Goal: Task Accomplishment & Management: Use online tool/utility

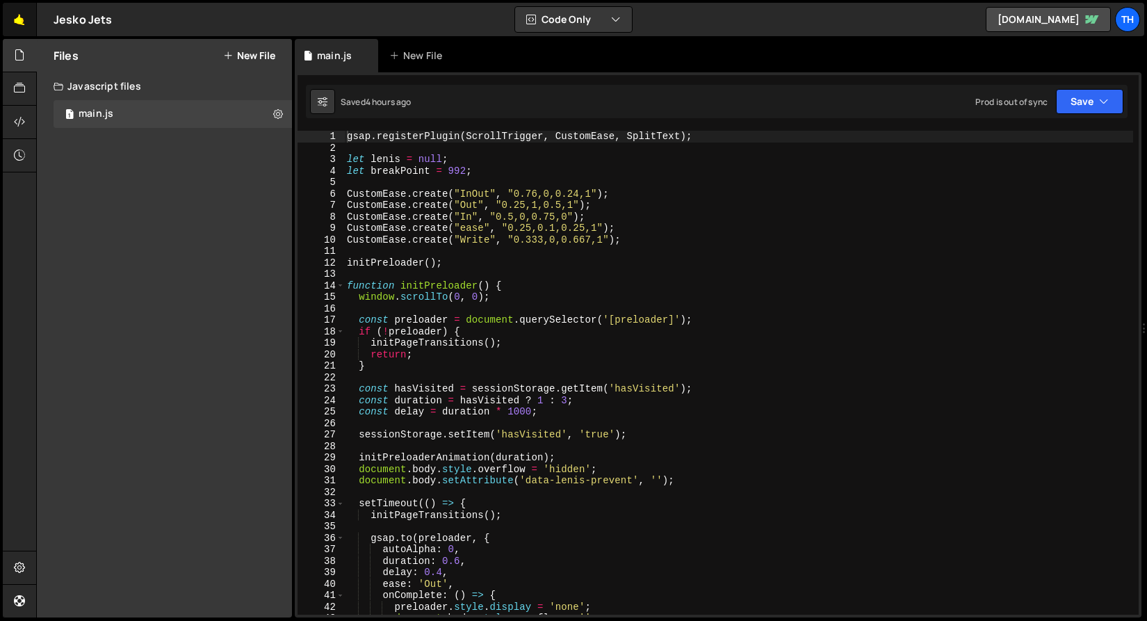
click at [8, 16] on link "🤙" at bounding box center [20, 19] width 34 height 33
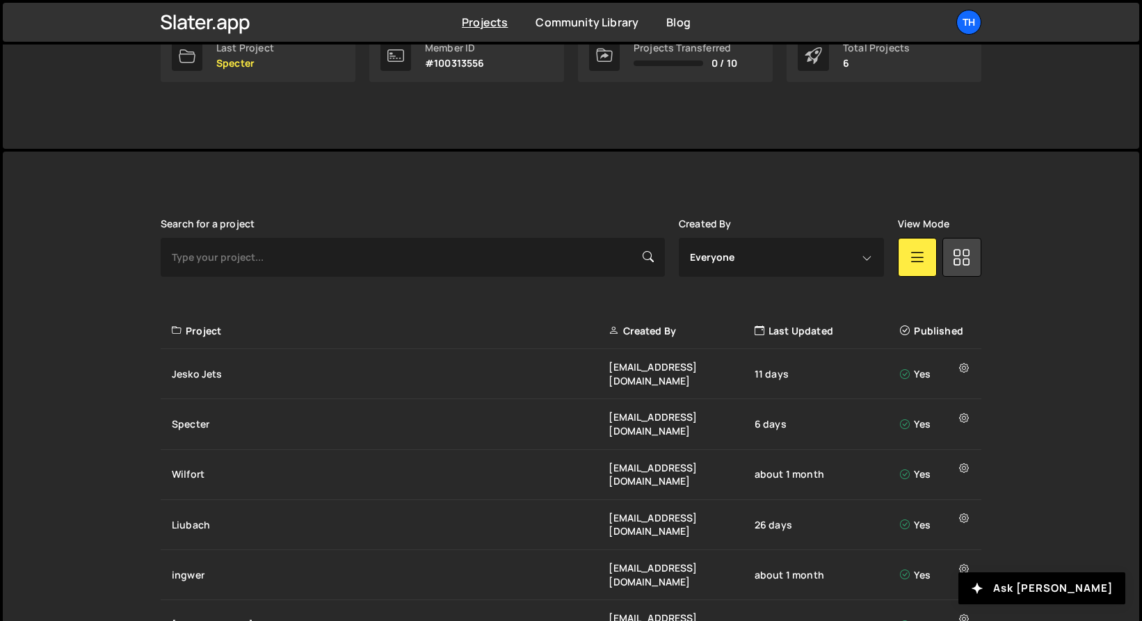
scroll to position [266, 0]
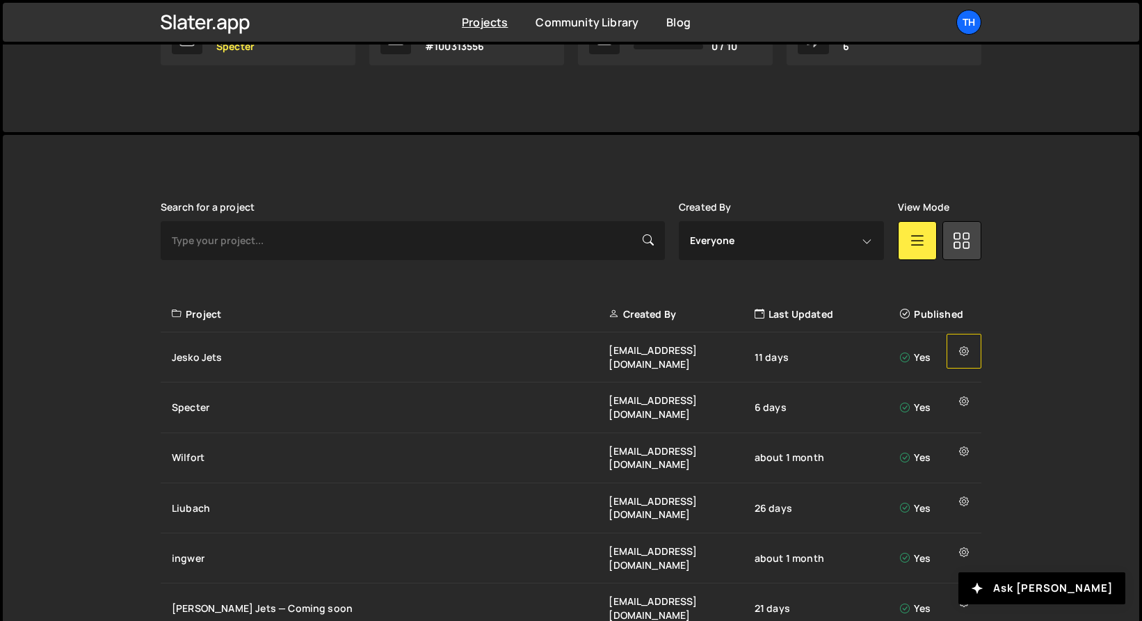
click at [960, 353] on icon at bounding box center [964, 351] width 10 height 14
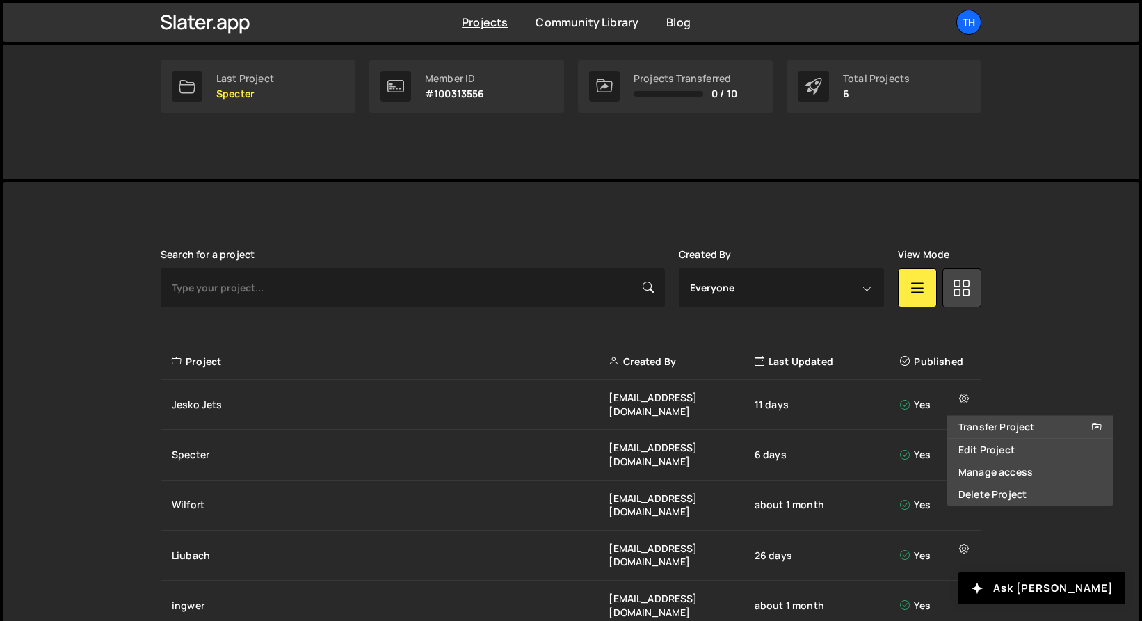
click at [1019, 280] on div "Slater is designed for desktop use. Please use a larger screen to access the fu…" at bounding box center [571, 465] width 1136 height 566
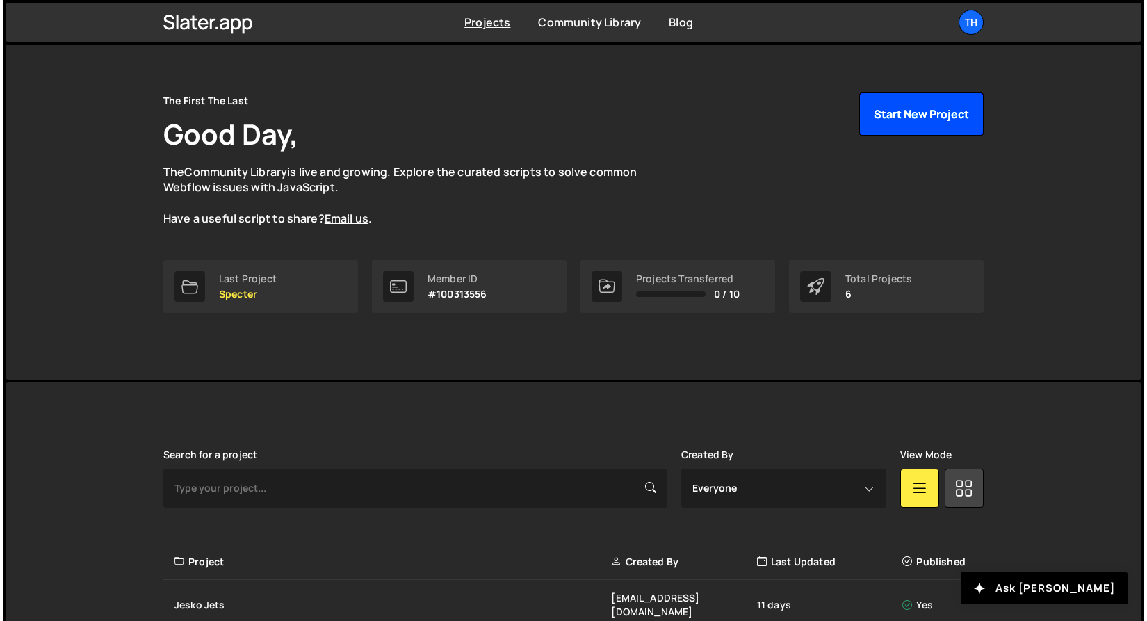
scroll to position [0, 0]
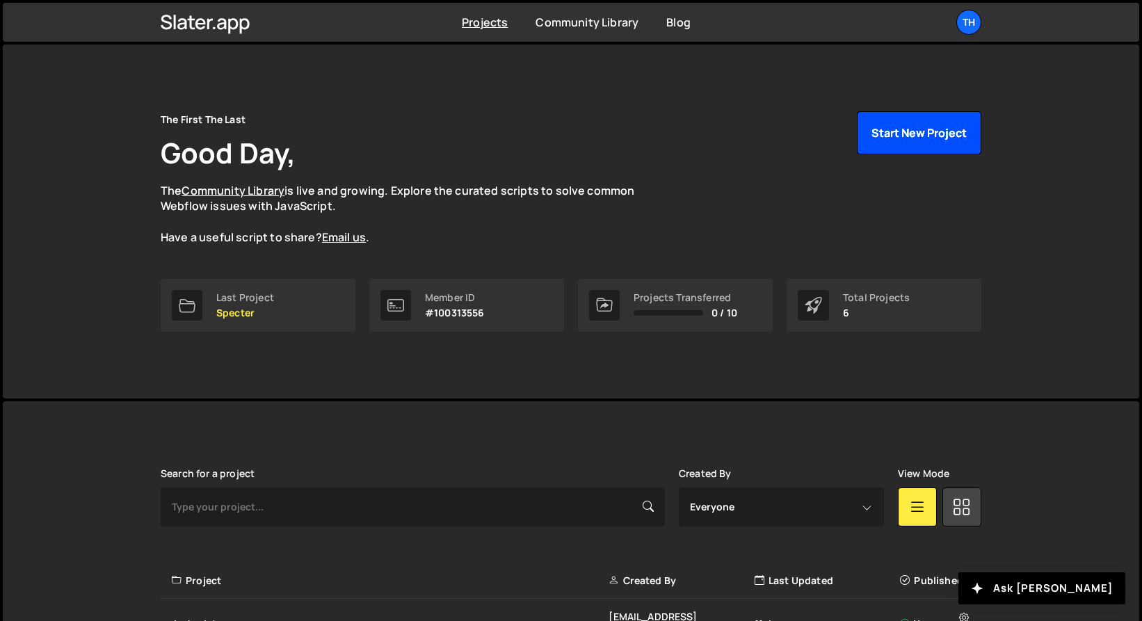
click at [916, 133] on button "Start New Project" at bounding box center [919, 132] width 124 height 43
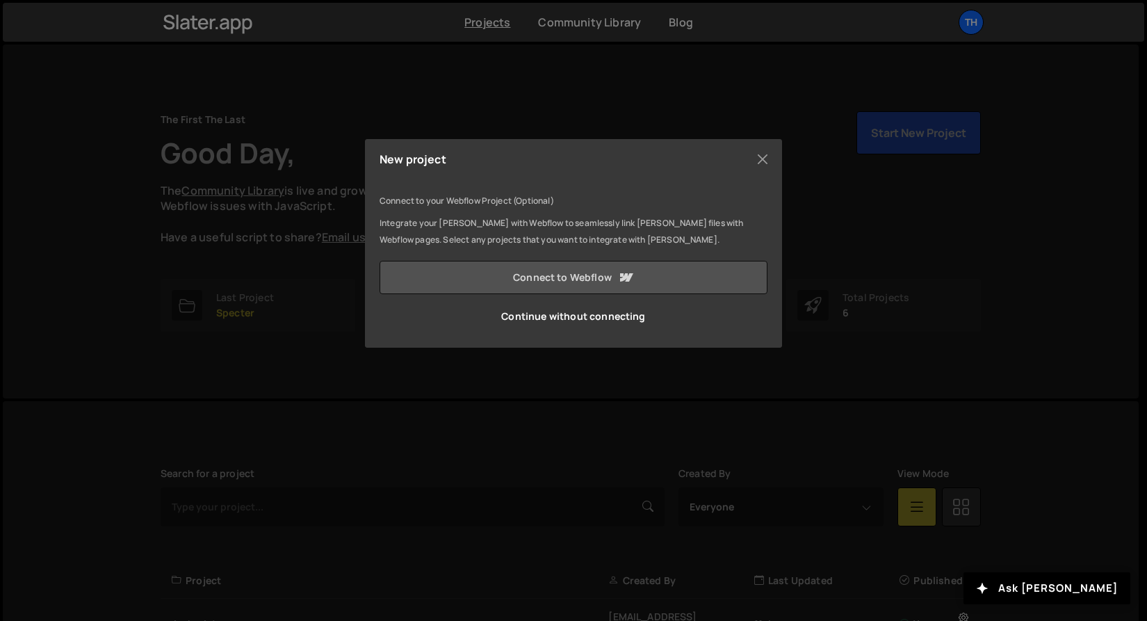
click at [631, 277] on icon at bounding box center [626, 277] width 17 height 17
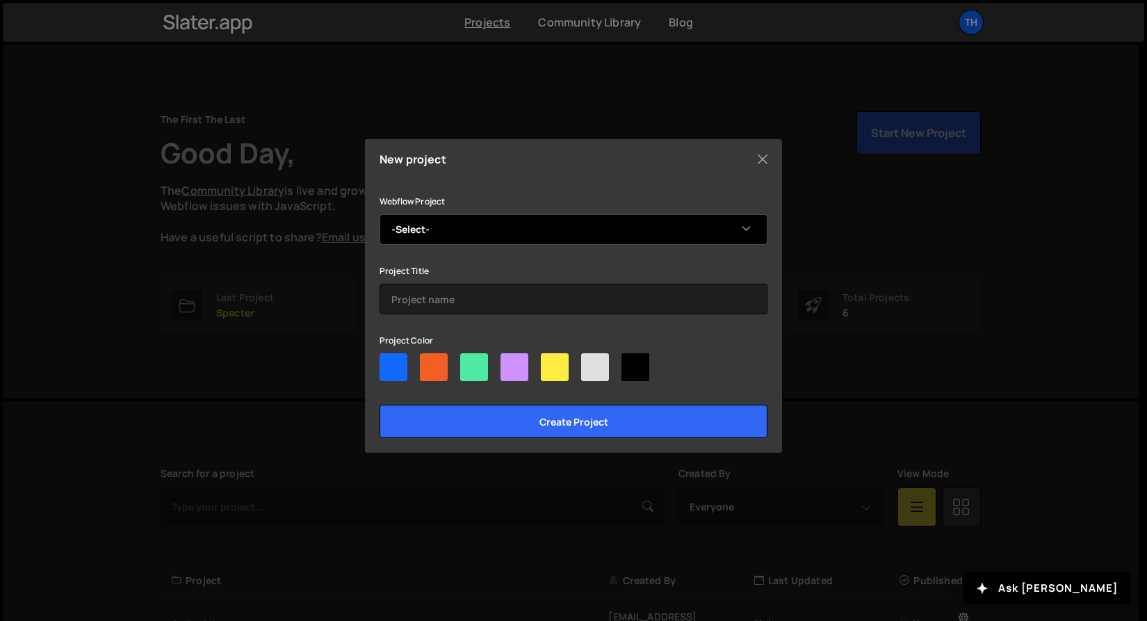
click at [448, 218] on select "-Select- Fintech" at bounding box center [574, 229] width 388 height 31
select select "68c3ed5358f23b1c126fc60b"
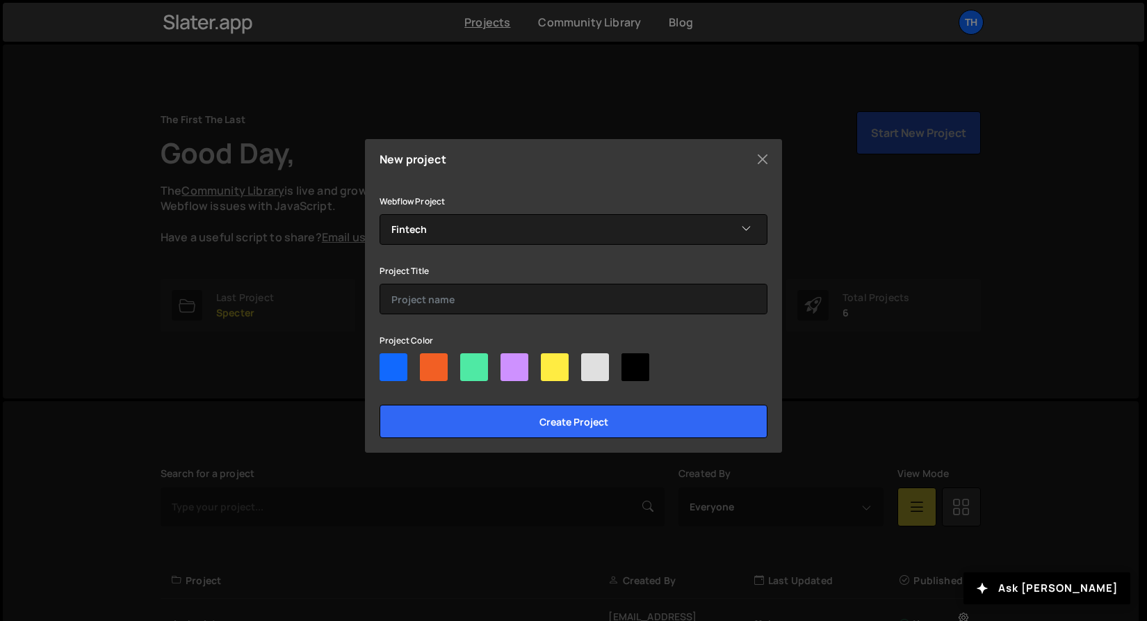
click at [442, 315] on div "Webflow Project -Select- Fintech Project Title Project Color Create project" at bounding box center [574, 315] width 388 height 245
click at [444, 311] on input "text" at bounding box center [574, 299] width 388 height 31
click at [398, 377] on div at bounding box center [394, 367] width 28 height 28
click at [389, 362] on input"] "radio" at bounding box center [384, 357] width 9 height 9
radio input"] "true"
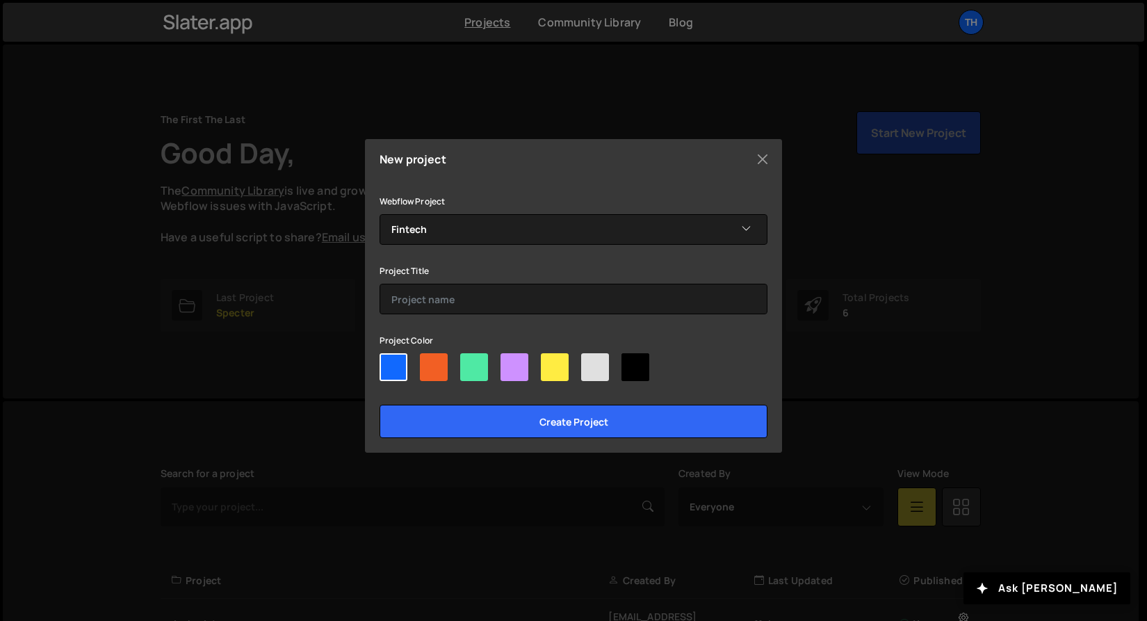
click at [474, 327] on div "Webflow Project -Select- Fintech Project Title Project Color Create project" at bounding box center [574, 315] width 388 height 245
click at [480, 298] on input "text" at bounding box center [574, 299] width 388 height 31
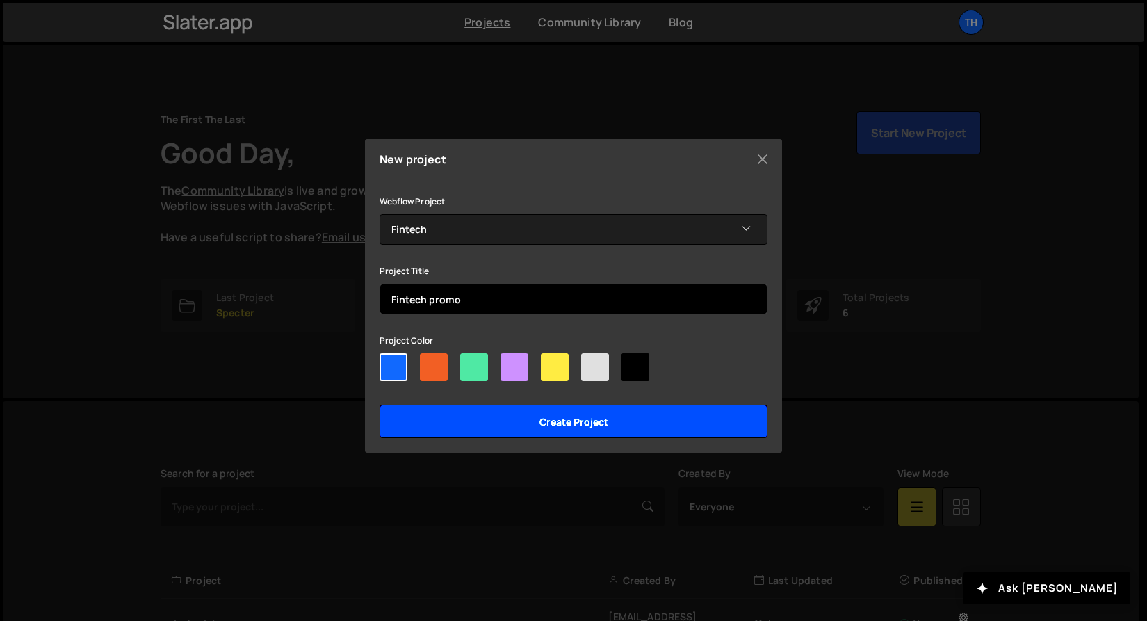
type input "Fintech promo"
click at [493, 427] on input "Create project" at bounding box center [574, 421] width 388 height 33
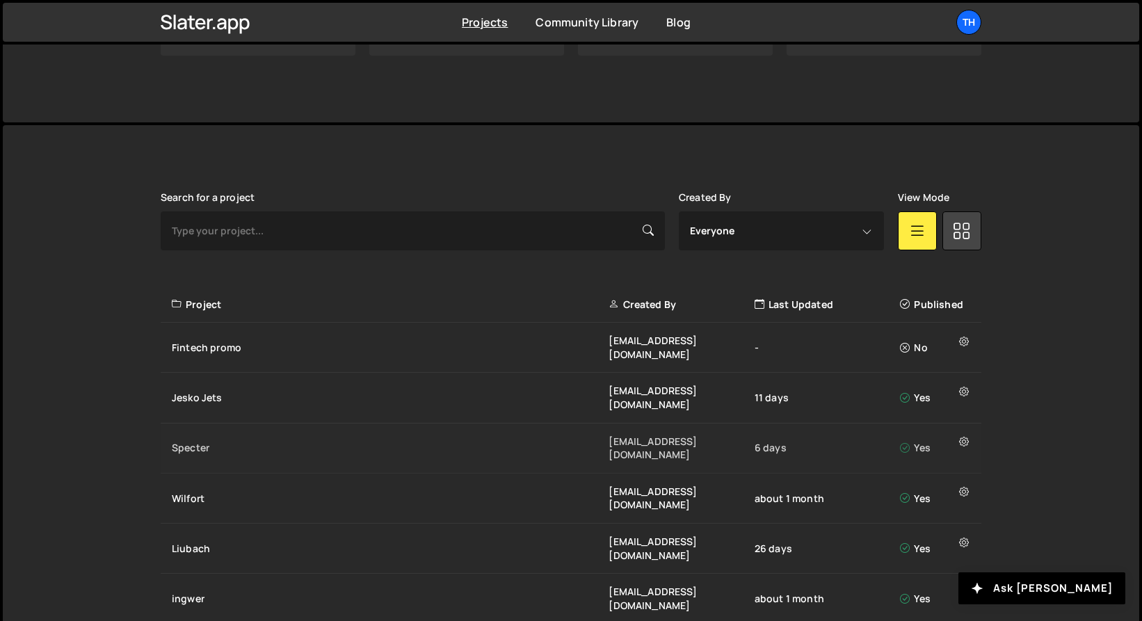
scroll to position [303, 0]
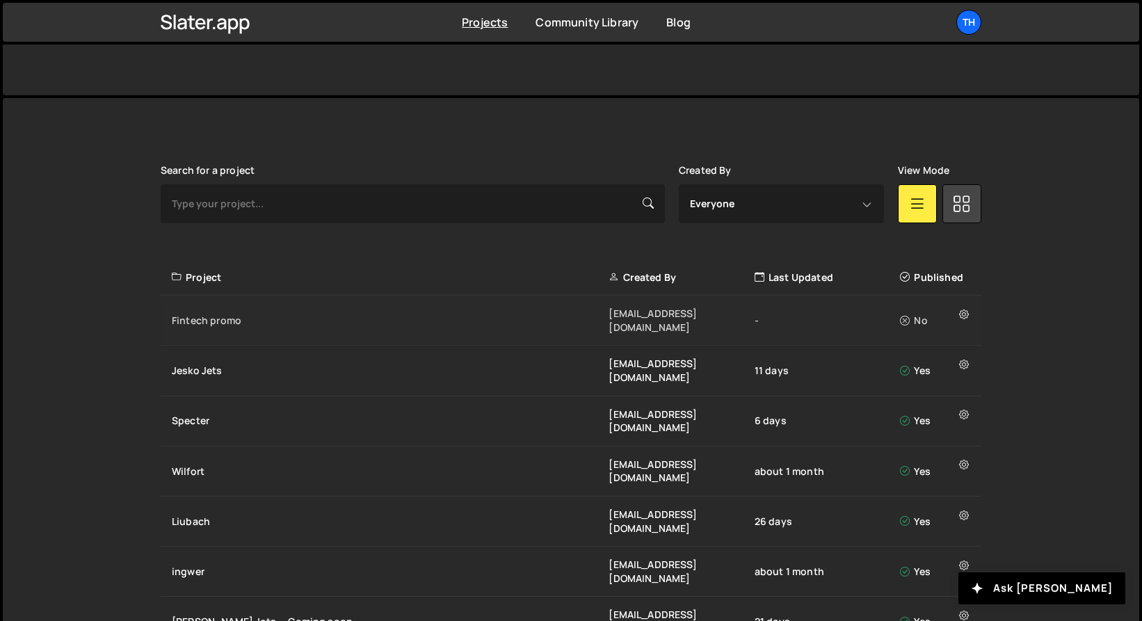
click at [257, 314] on div "Fintech promo" at bounding box center [390, 321] width 437 height 14
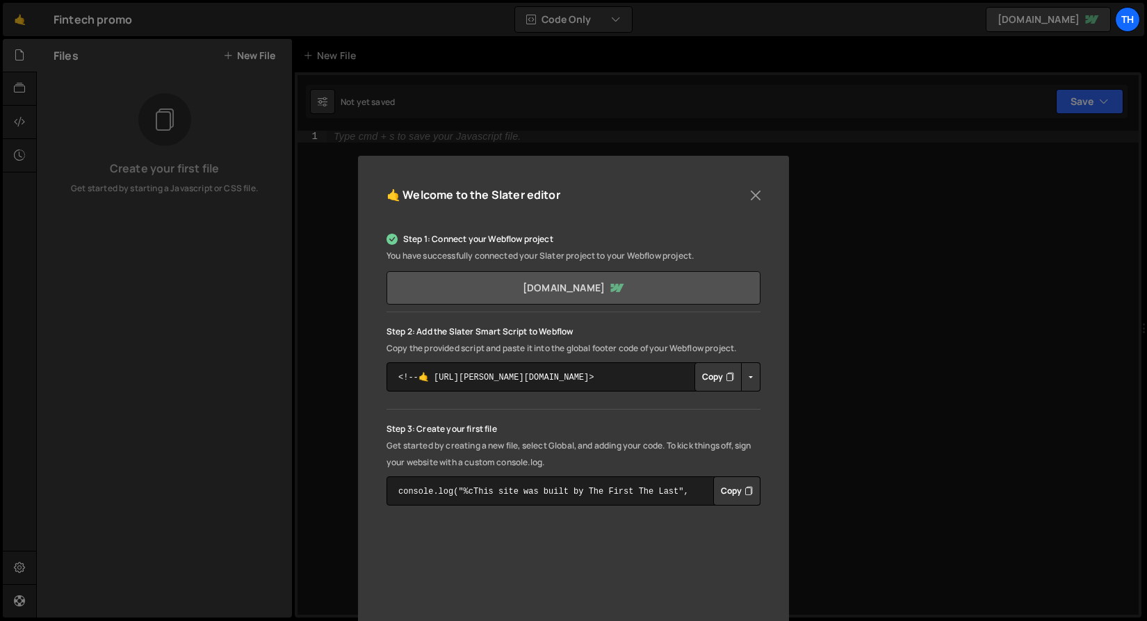
click at [522, 279] on link "[DOMAIN_NAME]" at bounding box center [574, 287] width 374 height 33
click at [727, 373] on icon "Button group with nested dropdown" at bounding box center [730, 377] width 8 height 14
click at [739, 187] on div "🤙 Welcome to the Slater editor" at bounding box center [574, 201] width 374 height 35
click at [751, 195] on button "Close" at bounding box center [755, 195] width 21 height 21
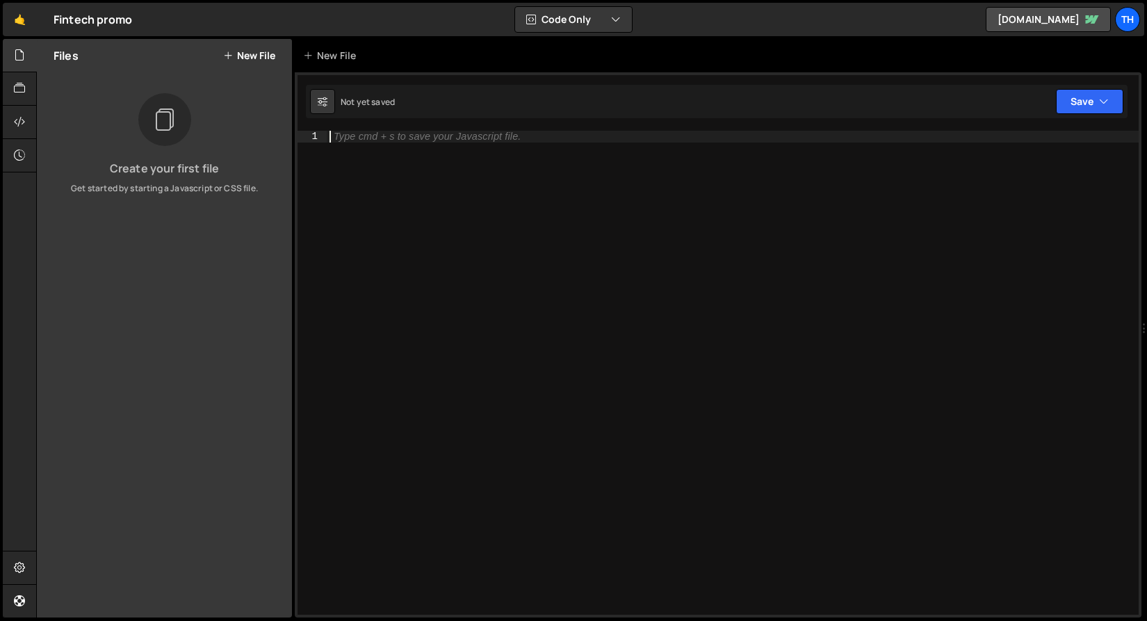
click at [417, 198] on div "Type cmd + s to save your Javascript file." at bounding box center [733, 384] width 812 height 507
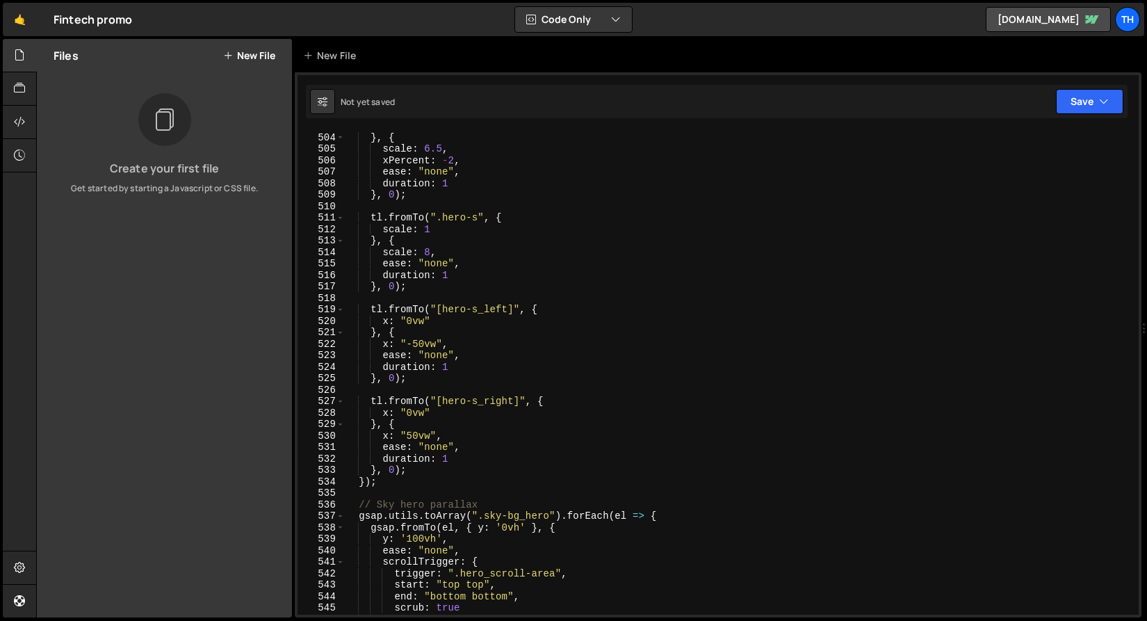
scroll to position [5770, 0]
click at [1094, 98] on button "Save" at bounding box center [1089, 101] width 67 height 25
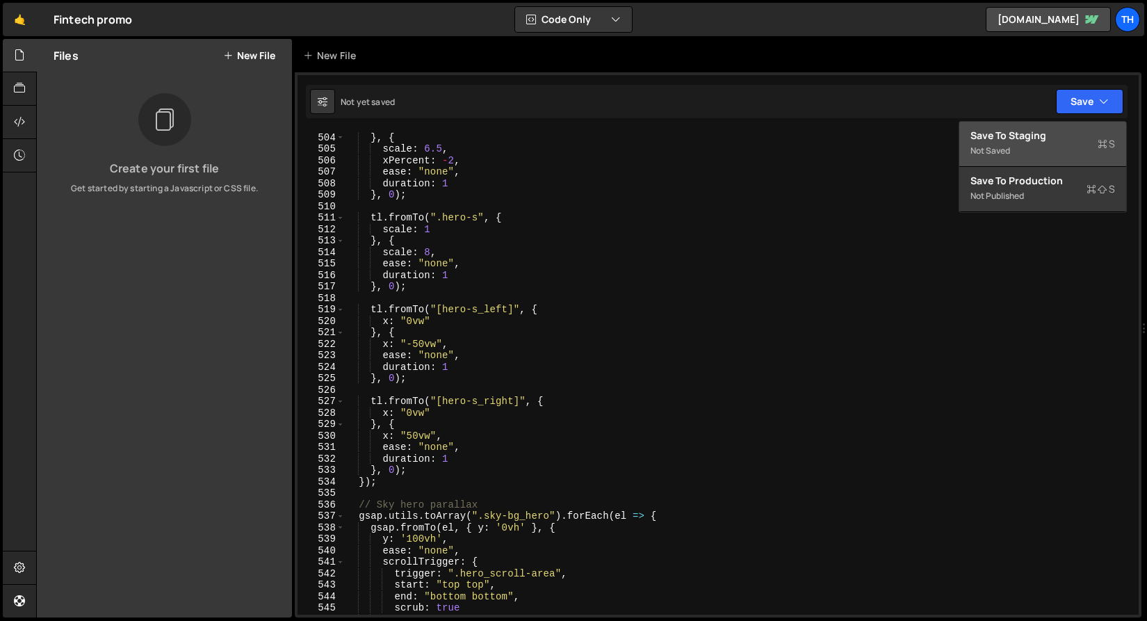
click at [1069, 145] on div "Not saved" at bounding box center [1043, 151] width 145 height 17
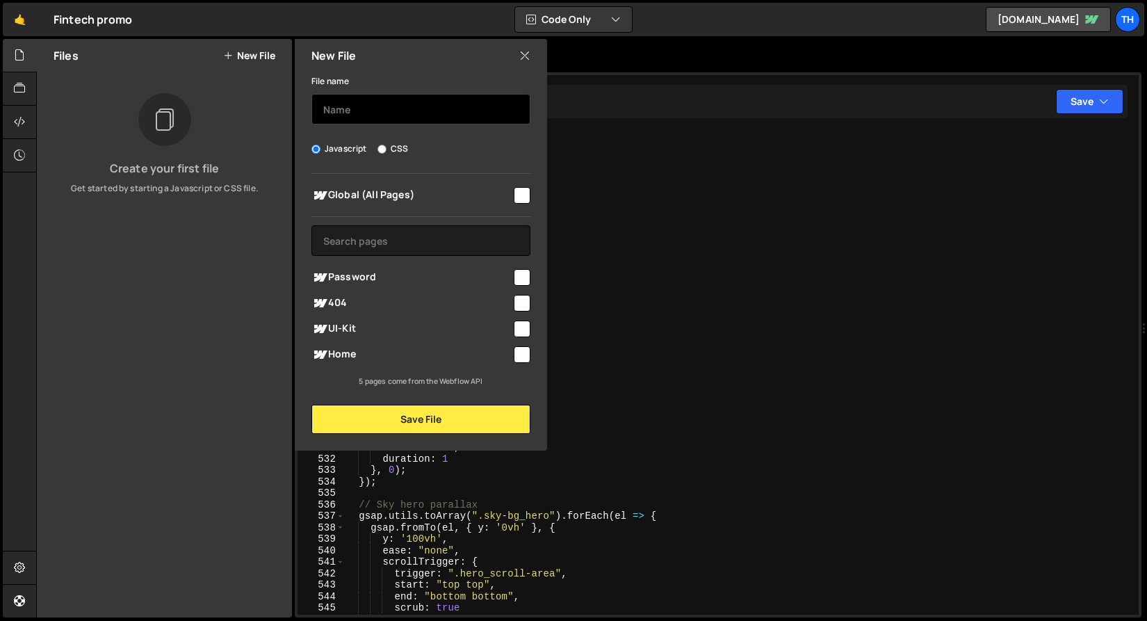
click at [391, 120] on input "text" at bounding box center [421, 109] width 219 height 31
type input "main"
click at [419, 188] on span "Global (All Pages)" at bounding box center [412, 195] width 200 height 17
checkbox input "true"
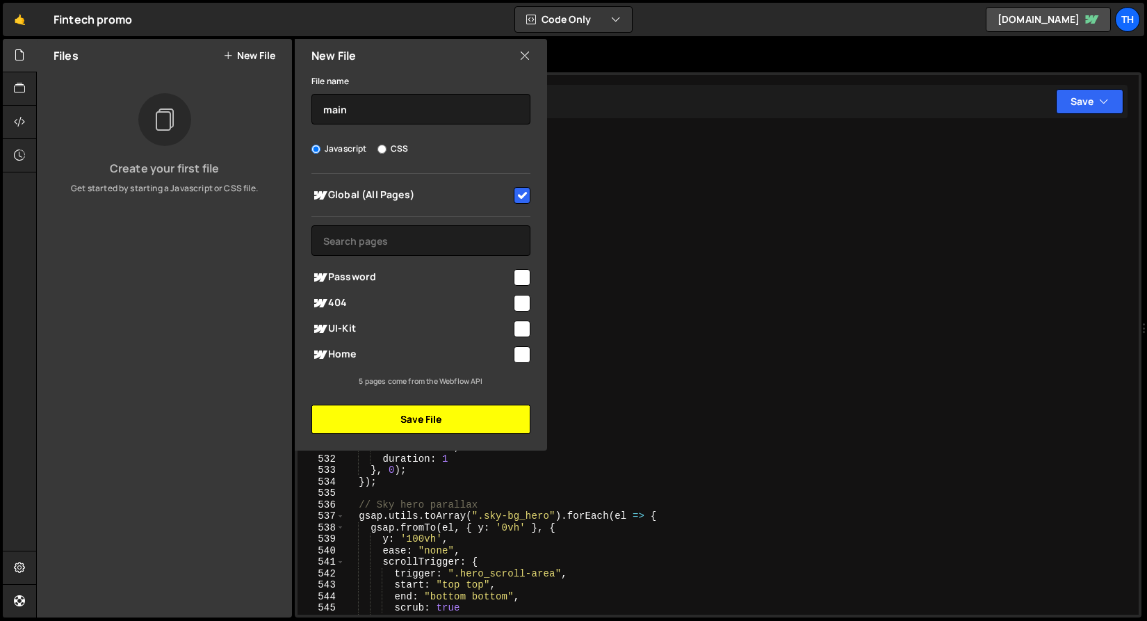
click at [396, 427] on button "Save File" at bounding box center [421, 419] width 219 height 29
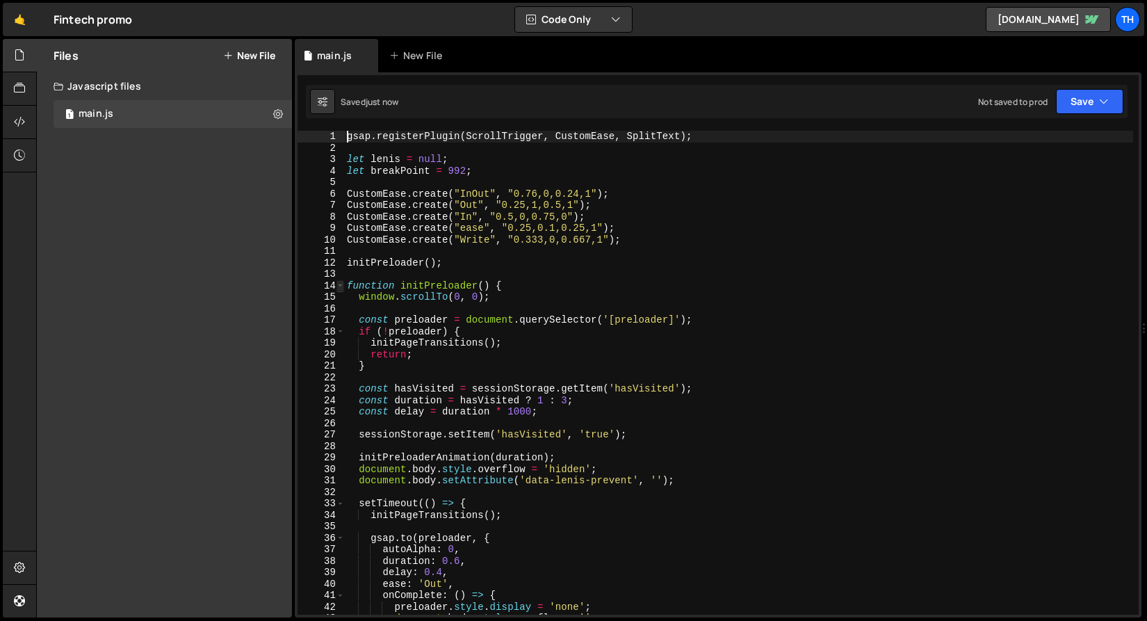
click at [341, 285] on span at bounding box center [341, 286] width 8 height 12
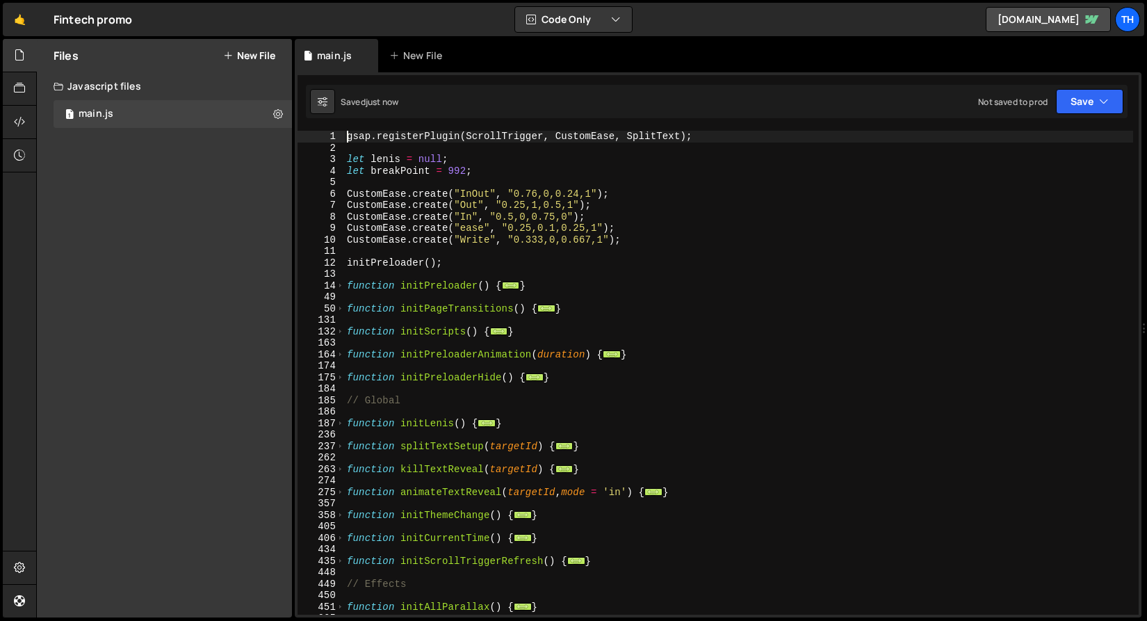
scroll to position [681, 0]
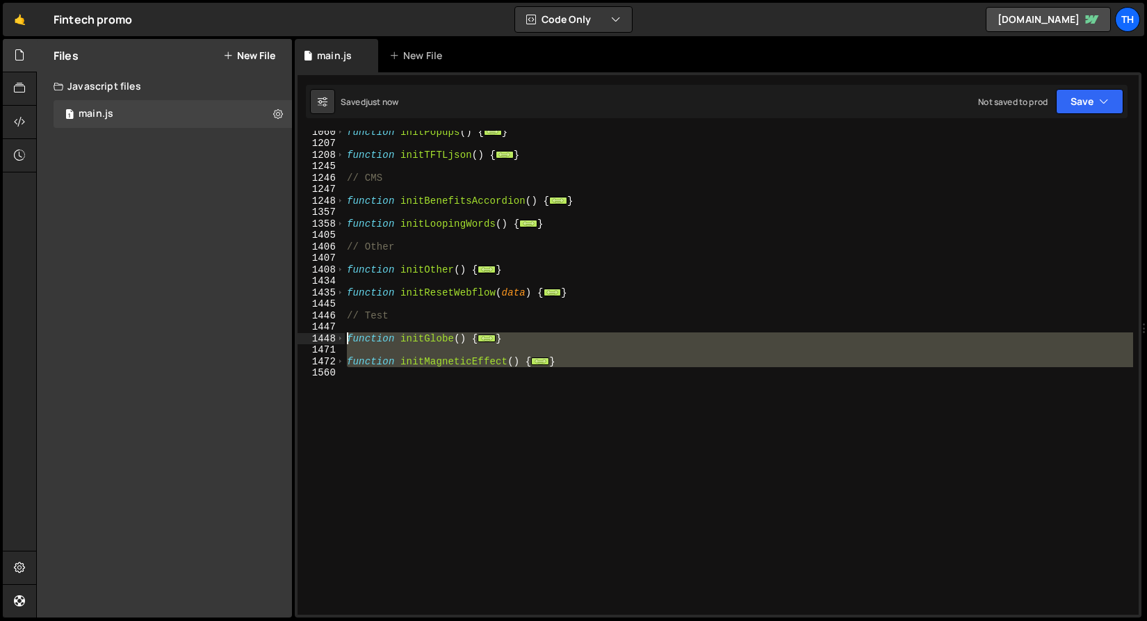
drag, startPoint x: 604, startPoint y: 371, endPoint x: 218, endPoint y: 340, distance: 387.9
click at [218, 340] on div "Files New File Create your first file Get started by starting a Javascript or C…" at bounding box center [591, 328] width 1111 height 579
type textarea "function initGlobe() { const container = document.querySelector('[globe-contain…"
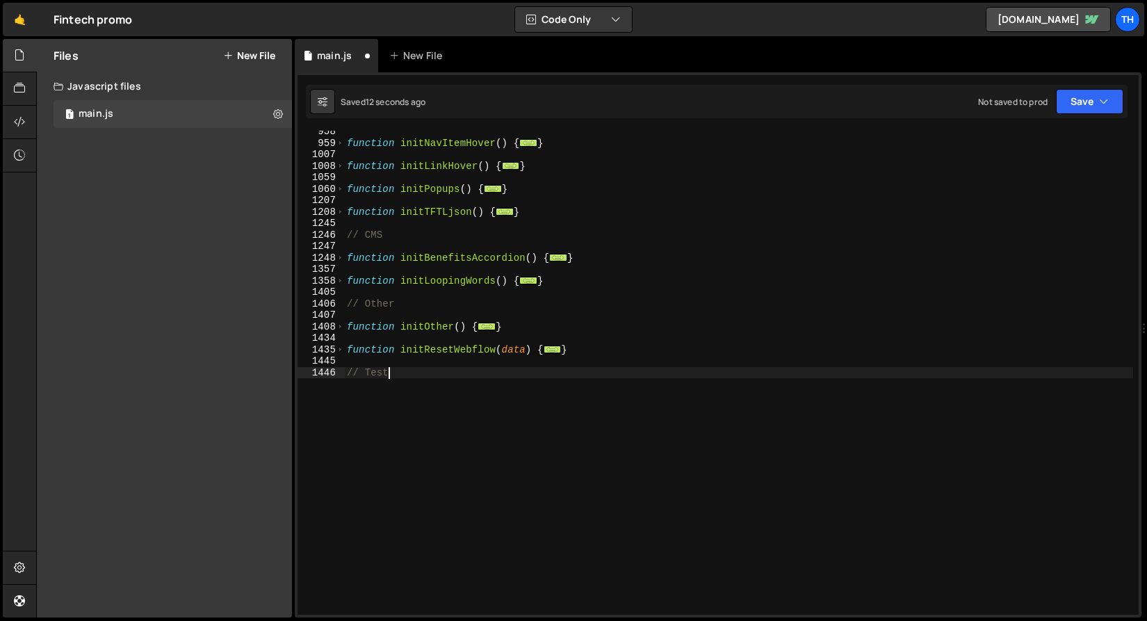
scroll to position [614, 0]
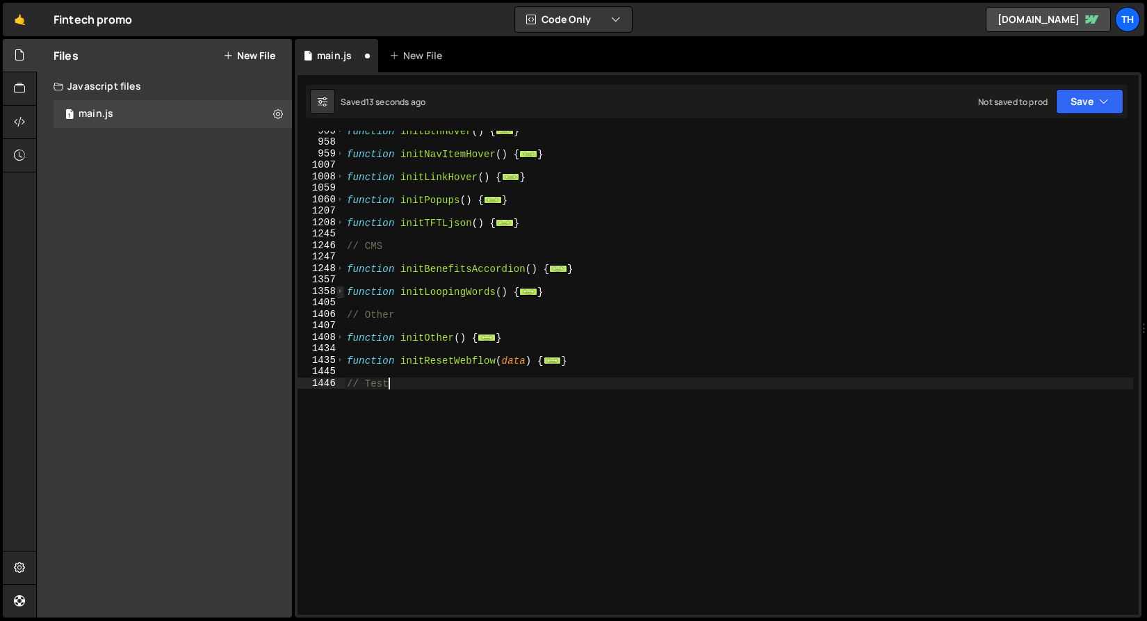
click at [344, 292] on div "1358" at bounding box center [321, 292] width 47 height 12
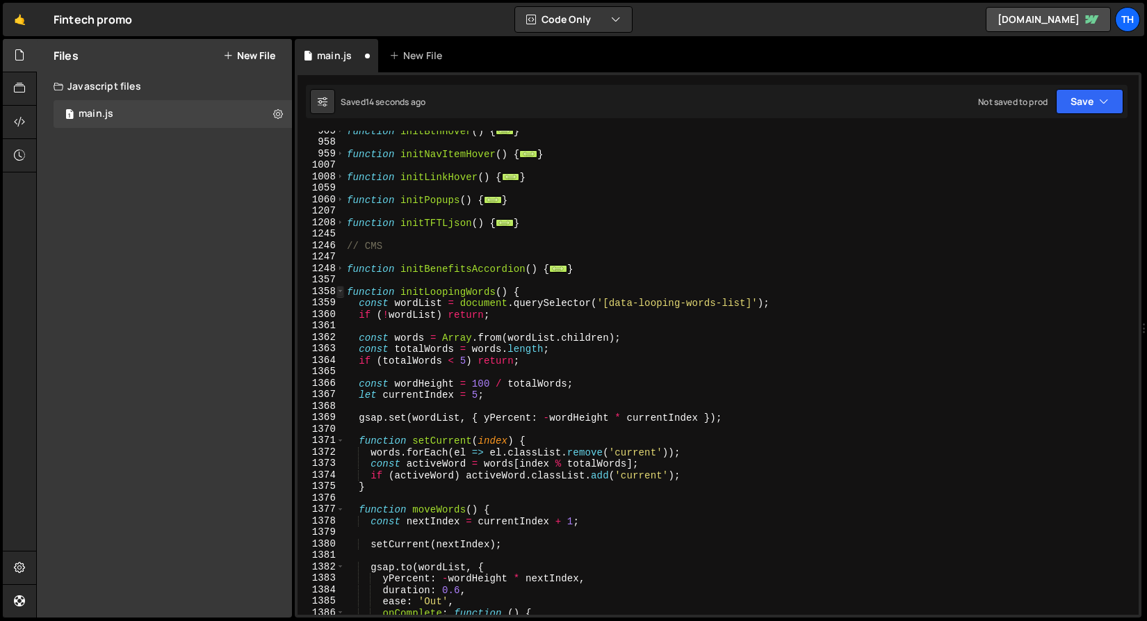
click at [340, 290] on span at bounding box center [341, 292] width 8 height 12
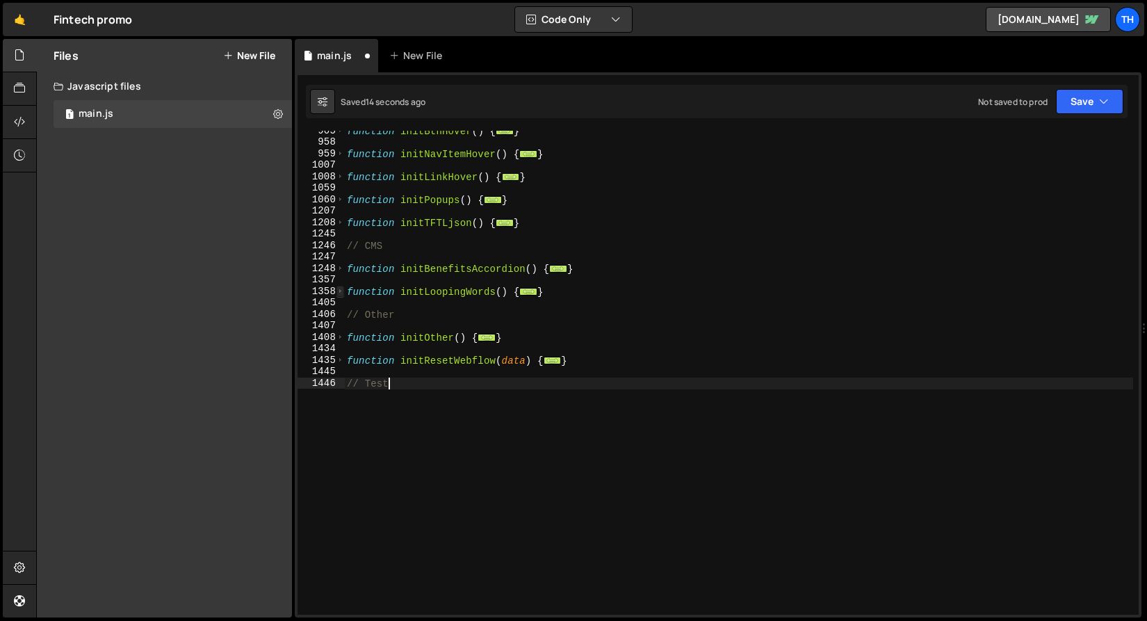
click at [340, 290] on span at bounding box center [341, 292] width 8 height 12
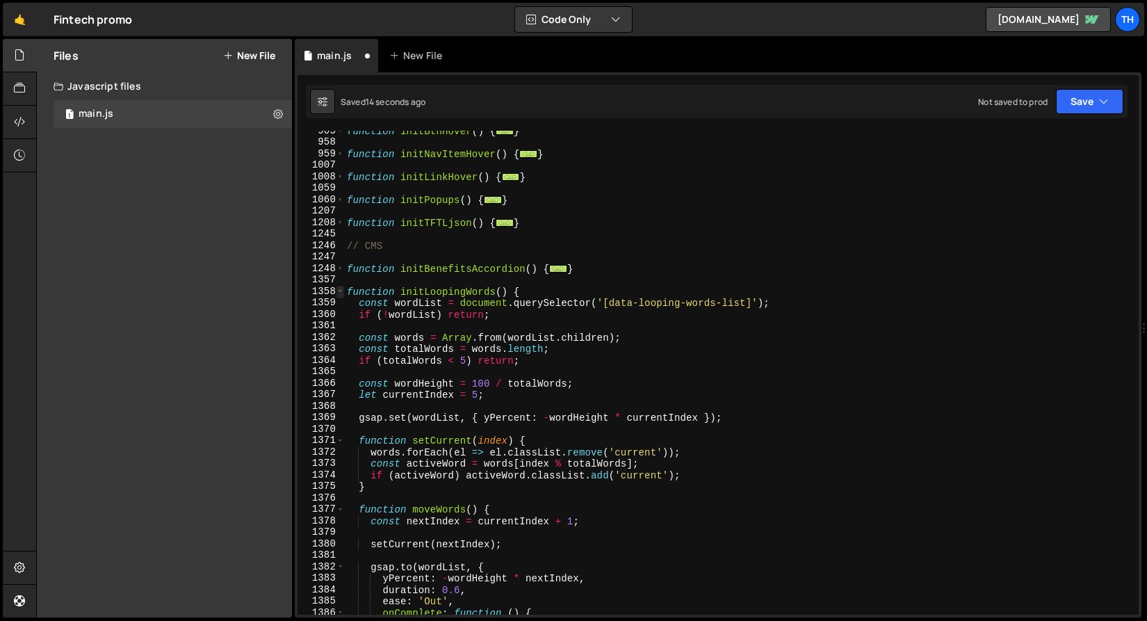
click at [340, 291] on span at bounding box center [341, 292] width 8 height 12
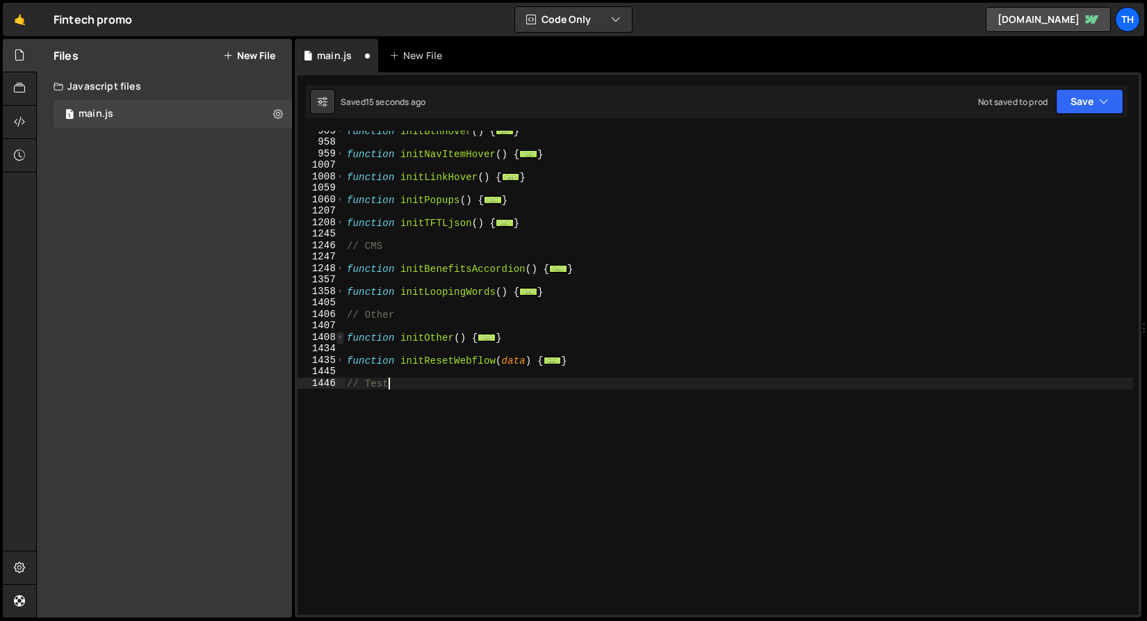
click at [343, 339] on span at bounding box center [341, 338] width 8 height 12
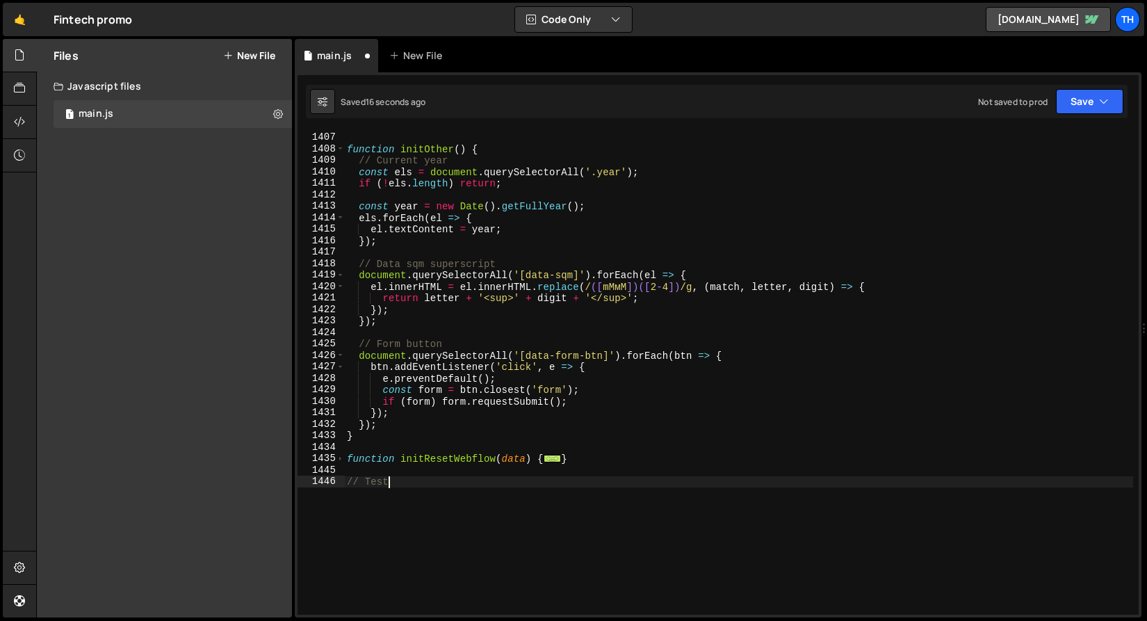
scroll to position [792, 0]
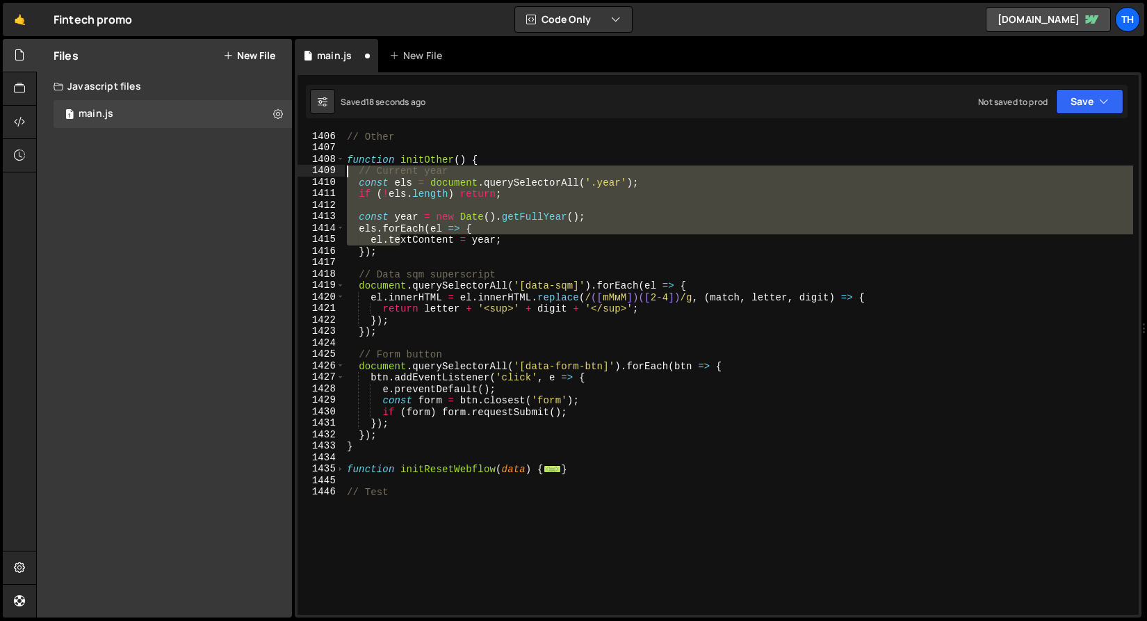
drag, startPoint x: 399, startPoint y: 243, endPoint x: 239, endPoint y: 175, distance: 174.5
click at [239, 175] on div "Files New File Create your first file Get started by starting a Javascript or C…" at bounding box center [591, 328] width 1111 height 579
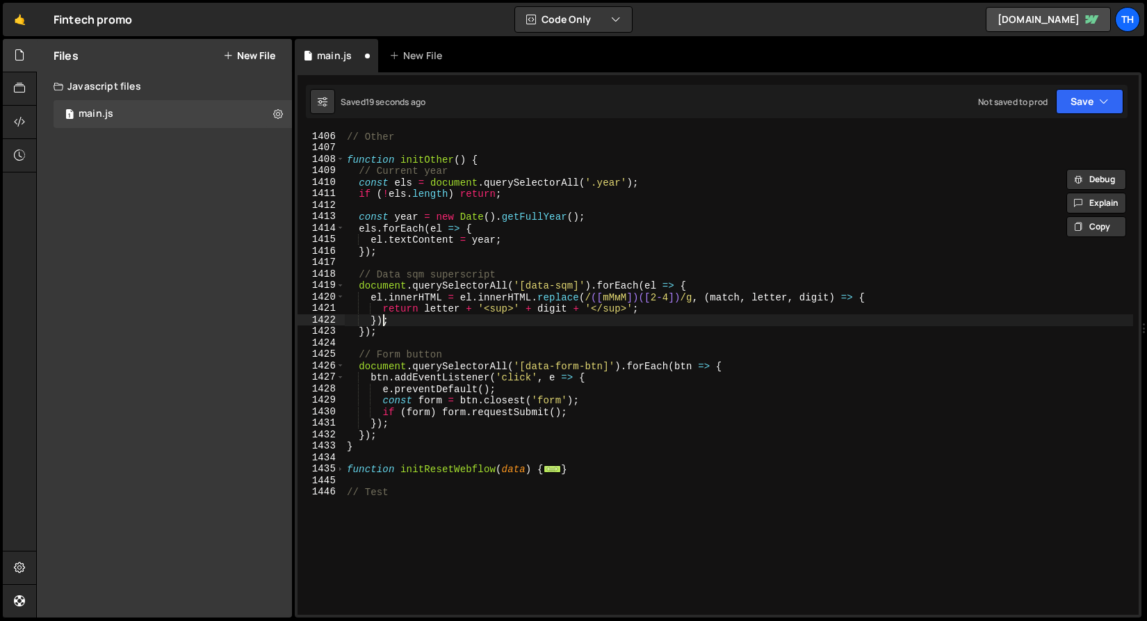
drag, startPoint x: 383, startPoint y: 321, endPoint x: 313, endPoint y: 257, distance: 95.0
click at [313, 257] on div "// Current year const els = document.querySelectorAll('.year'); 1406 1407 1408 …" at bounding box center [718, 373] width 841 height 484
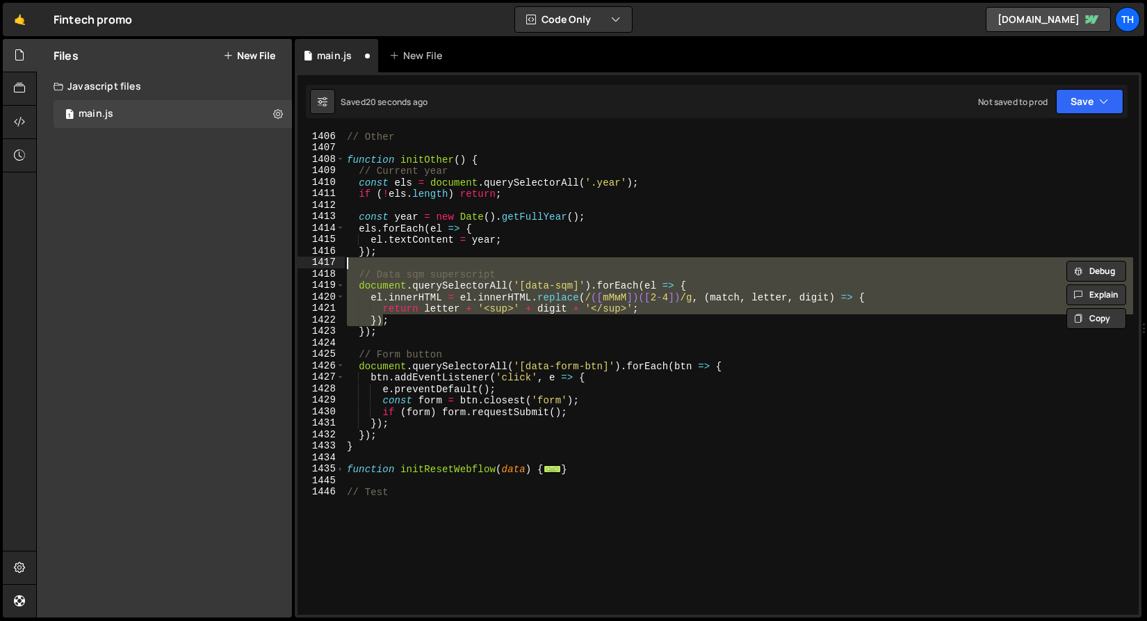
drag, startPoint x: 385, startPoint y: 394, endPoint x: 390, endPoint y: 419, distance: 25.0
click at [385, 394] on div "// Other function initOther ( ) { // Current year const els = document . queryS…" at bounding box center [738, 384] width 789 height 507
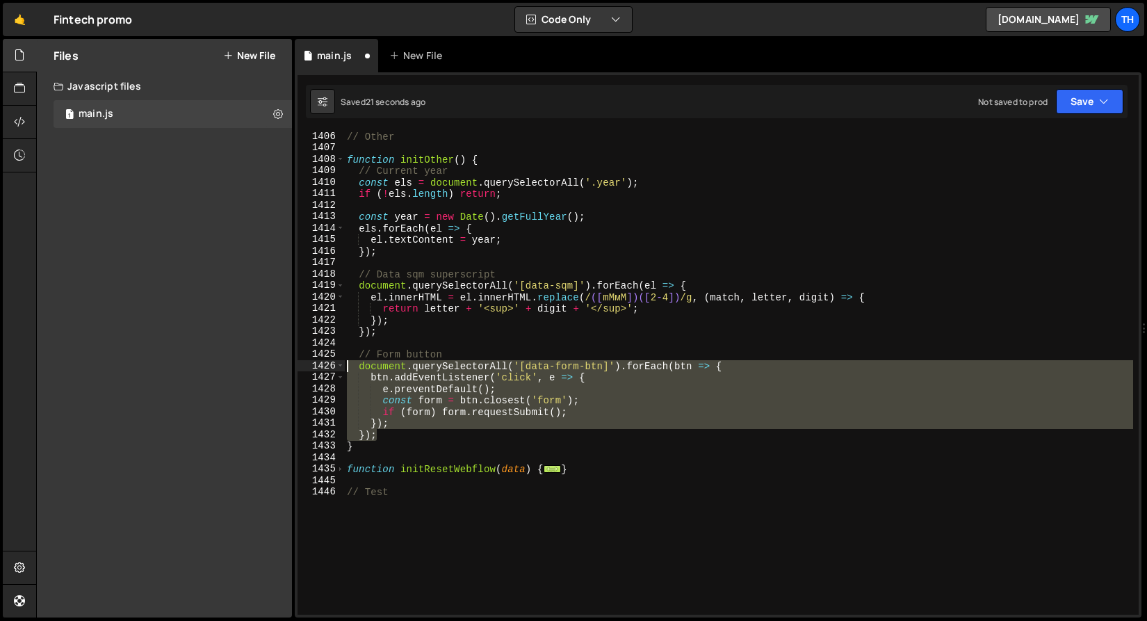
drag, startPoint x: 392, startPoint y: 435, endPoint x: 250, endPoint y: 358, distance: 160.9
click at [250, 358] on div "Files New File Create your first file Get started by starting a Javascript or C…" at bounding box center [591, 328] width 1111 height 579
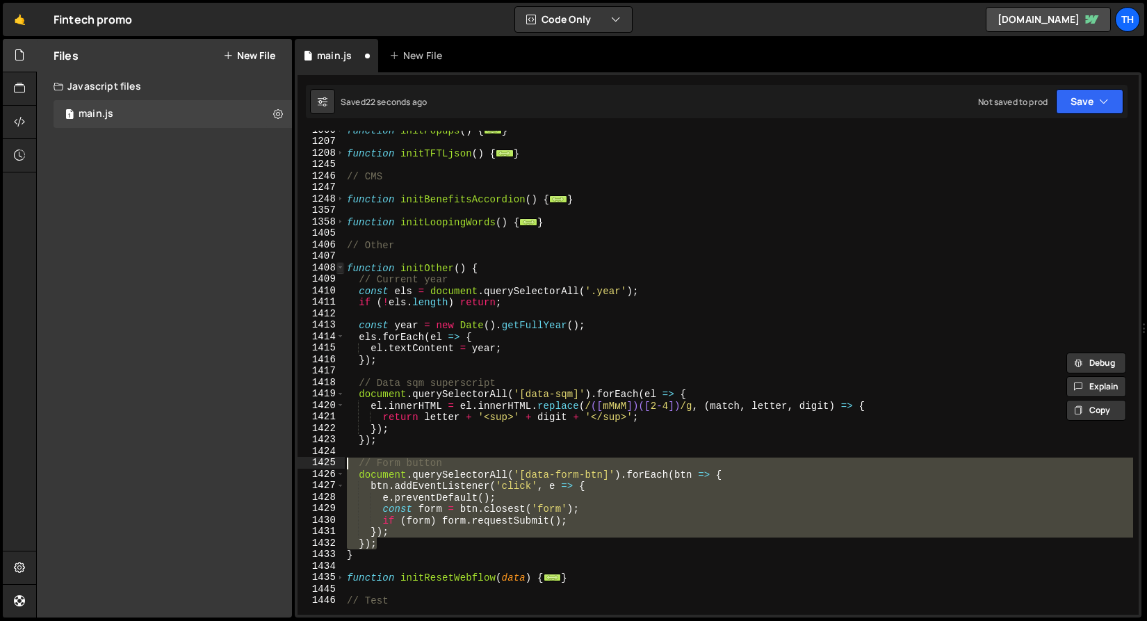
click at [344, 268] on span at bounding box center [341, 268] width 8 height 12
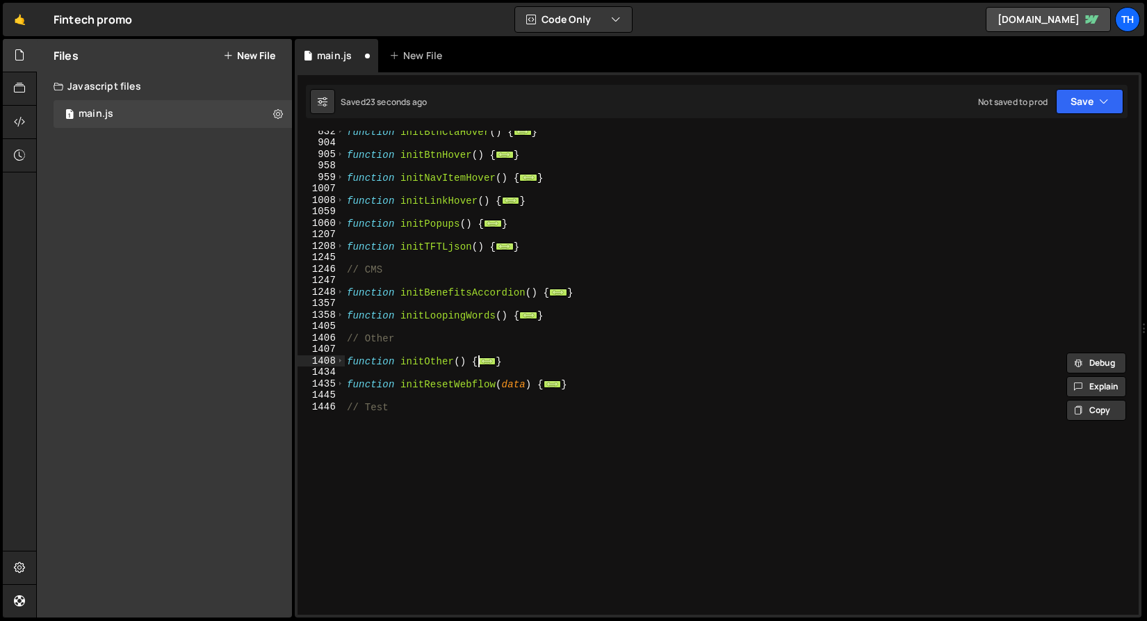
scroll to position [590, 0]
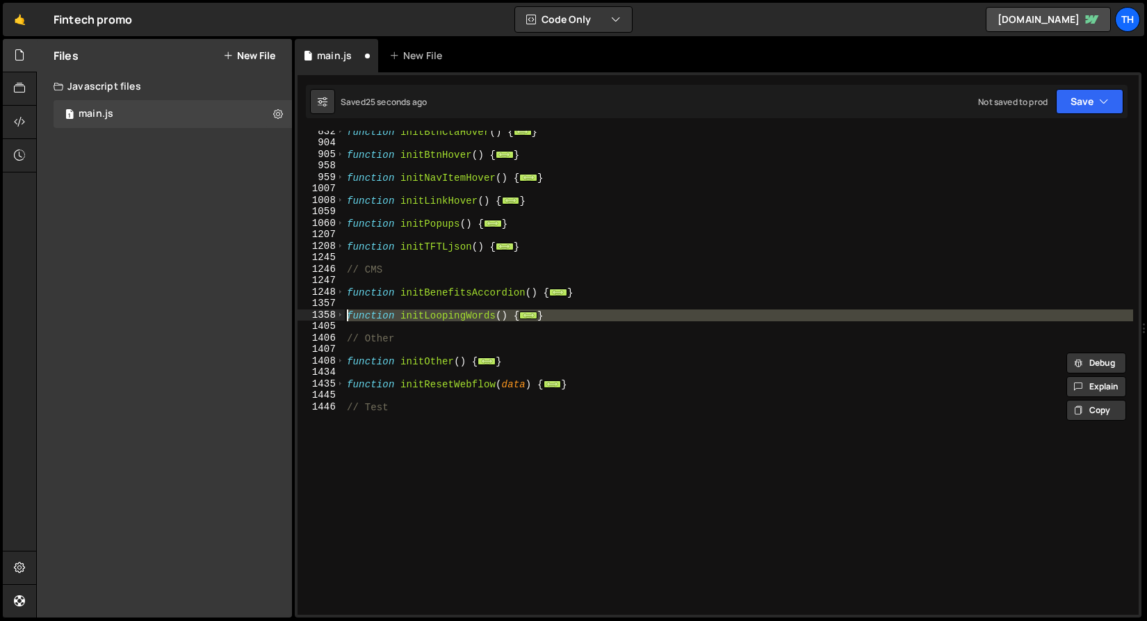
drag, startPoint x: 533, startPoint y: 315, endPoint x: 268, endPoint y: 318, distance: 265.0
click at [268, 318] on div "Files New File Create your first file Get started by starting a Javascript or C…" at bounding box center [591, 328] width 1111 height 579
type textarea "function initLoopingWords() { const wordList = document.querySelector('[data-lo…"
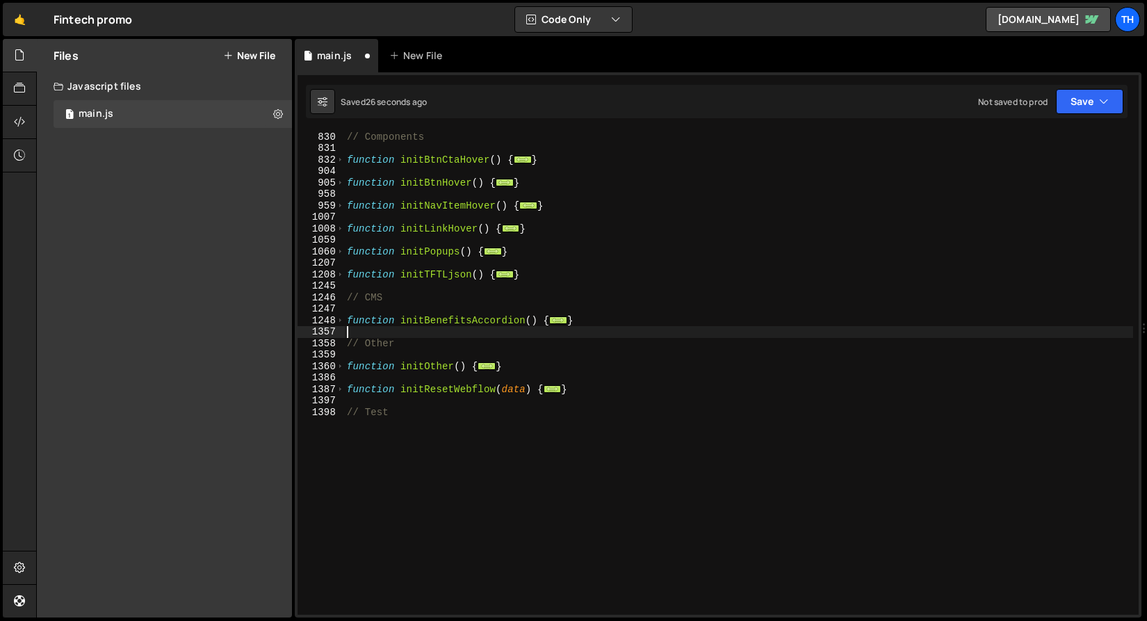
scroll to position [489, 0]
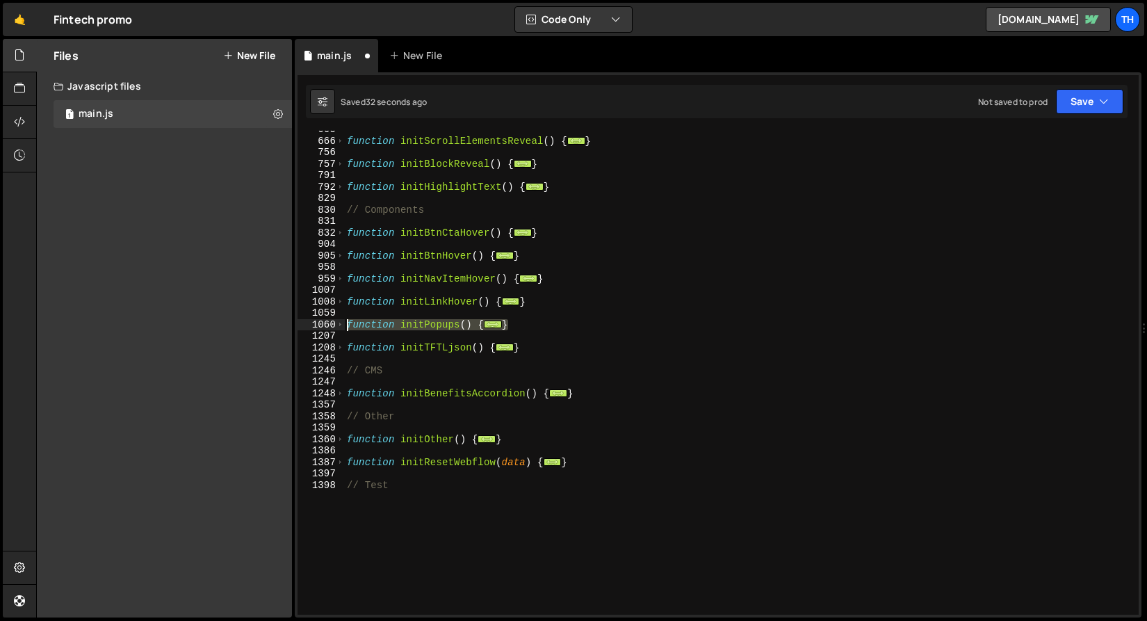
drag, startPoint x: 470, startPoint y: 322, endPoint x: 237, endPoint y: 328, distance: 233.0
click at [237, 328] on div "Files New File Create your first file Get started by starting a Javascript or C…" at bounding box center [591, 328] width 1111 height 579
type textarea "function initPopups() { // Open pop-ups"
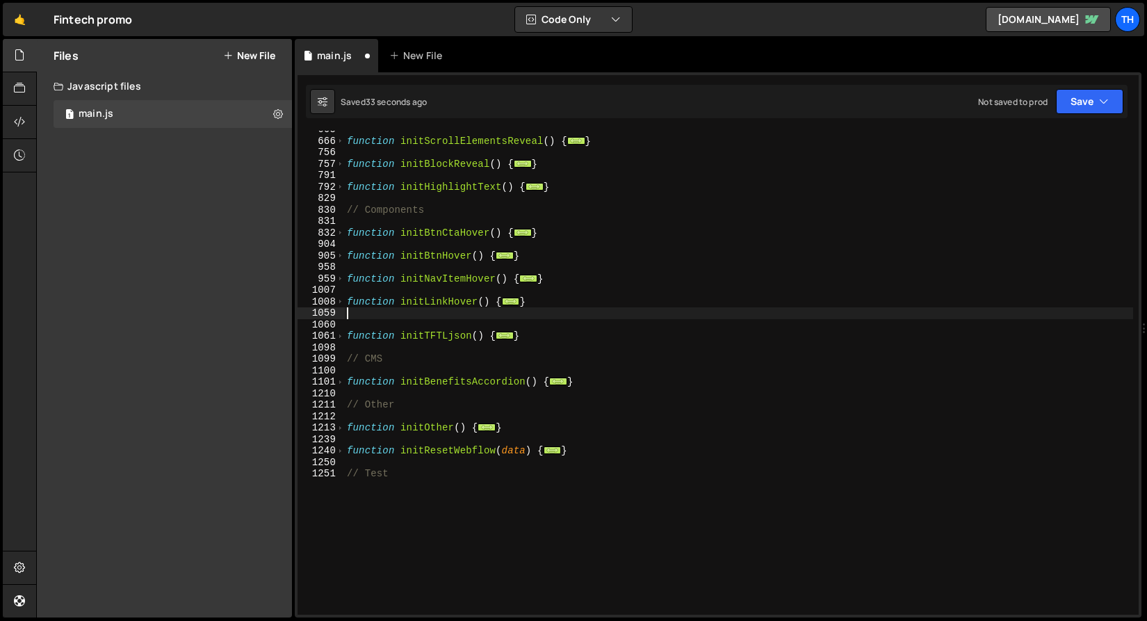
type textarea "}"
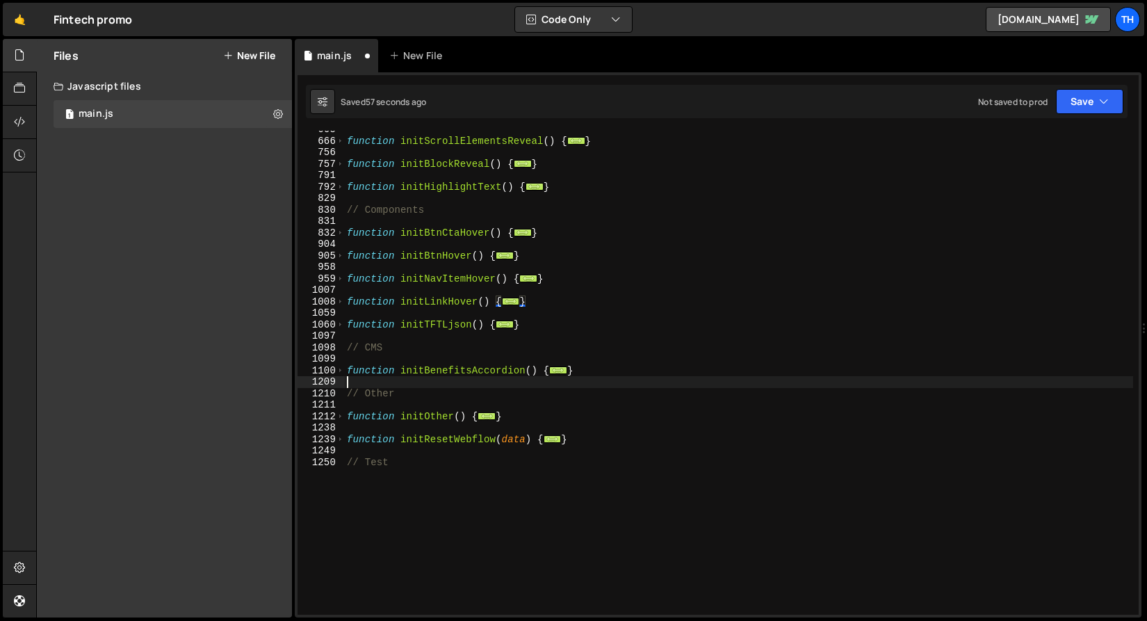
click at [459, 379] on div "function initScrollElementsReveal ( ) { ... } function initBlockReveal ( ) { ..…" at bounding box center [738, 377] width 789 height 507
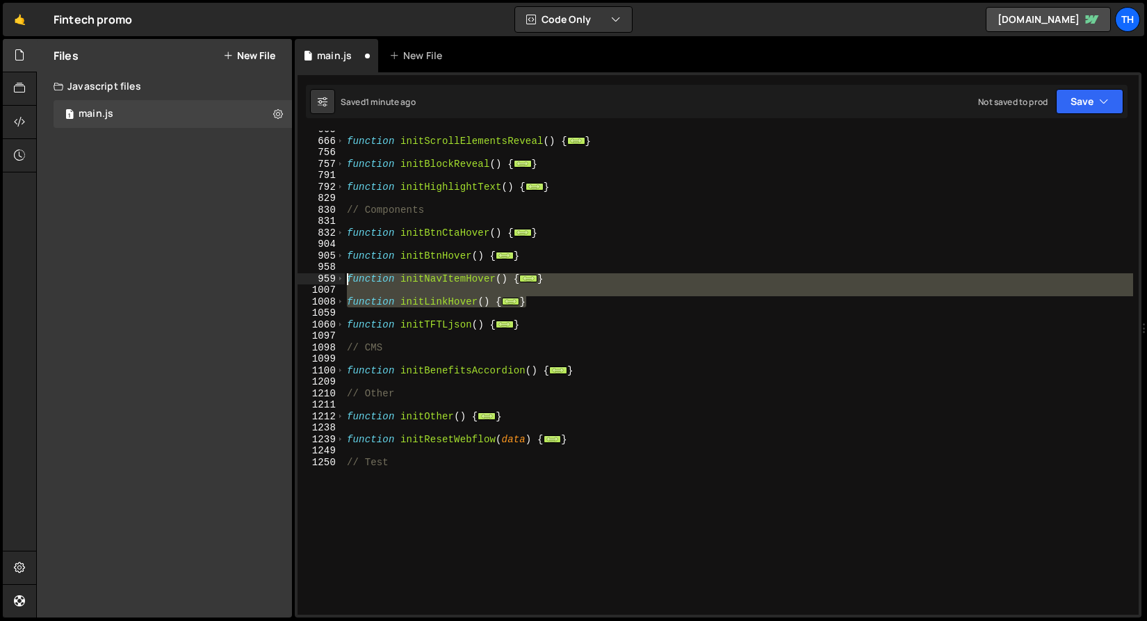
drag, startPoint x: 558, startPoint y: 302, endPoint x: 314, endPoint y: 273, distance: 246.5
click at [314, 273] on div "665 666 756 757 791 792 829 830 831 832 904 905 958 959 1007 1008 1059 1060 109…" at bounding box center [718, 373] width 841 height 484
type textarea "function initNavItemHover() { // Nav item hover in/out"
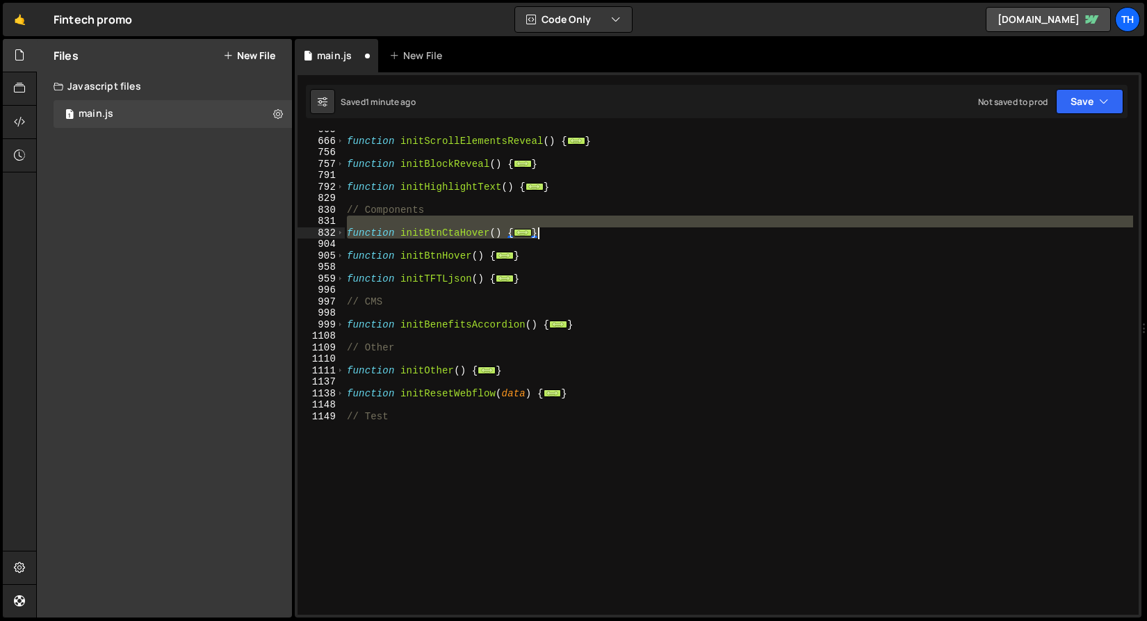
drag, startPoint x: 556, startPoint y: 223, endPoint x: 546, endPoint y: 229, distance: 12.2
click at [546, 229] on div "function initScrollElementsReveal ( ) { ... } function initBlockReveal ( ) { ..…" at bounding box center [738, 377] width 789 height 507
type textarea "}); }"
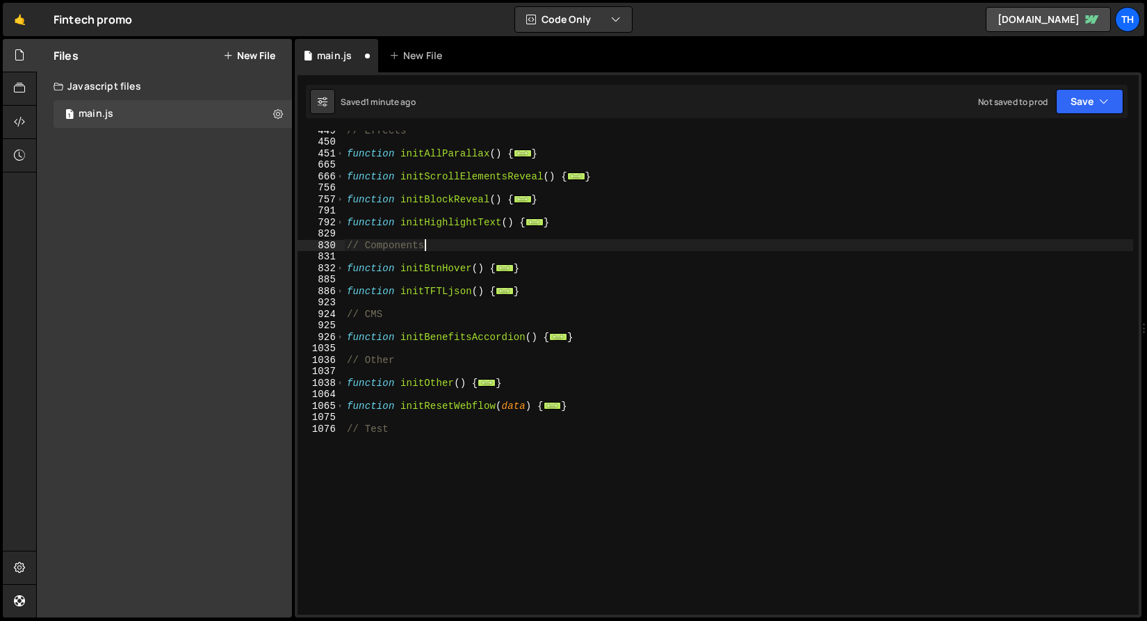
scroll to position [414, 0]
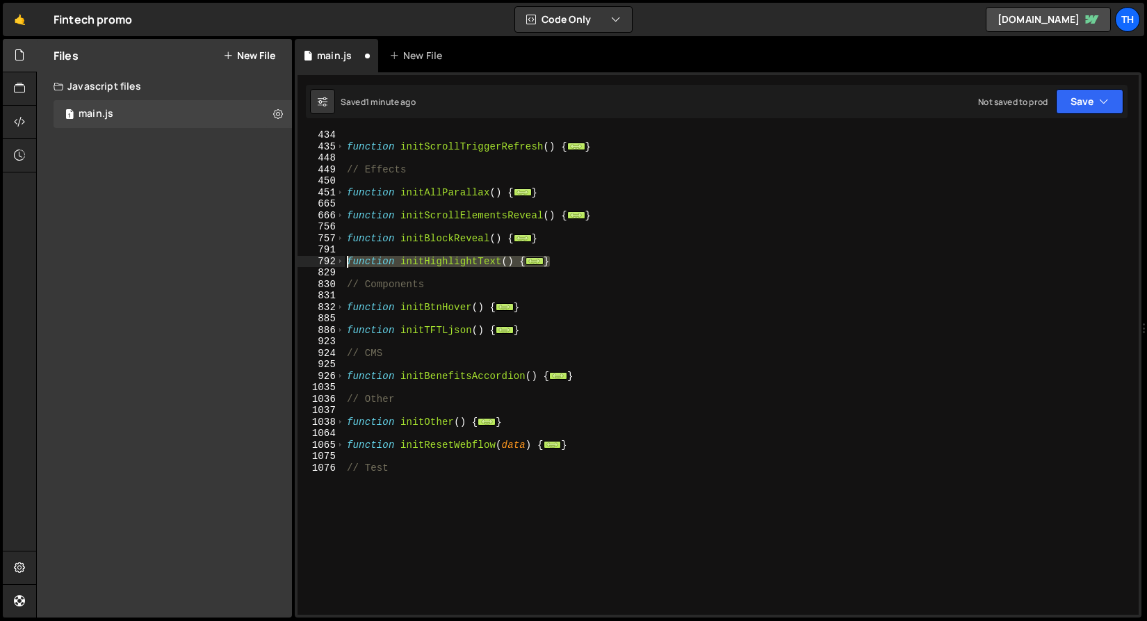
drag, startPoint x: 419, startPoint y: 270, endPoint x: 196, endPoint y: 265, distance: 223.3
click at [196, 265] on div "Files New File Create your first file Get started by starting a Javascript or C…" at bounding box center [591, 328] width 1111 height 579
type textarea "function initHighlightText() { const targets = Array.from(document.querySelecto…"
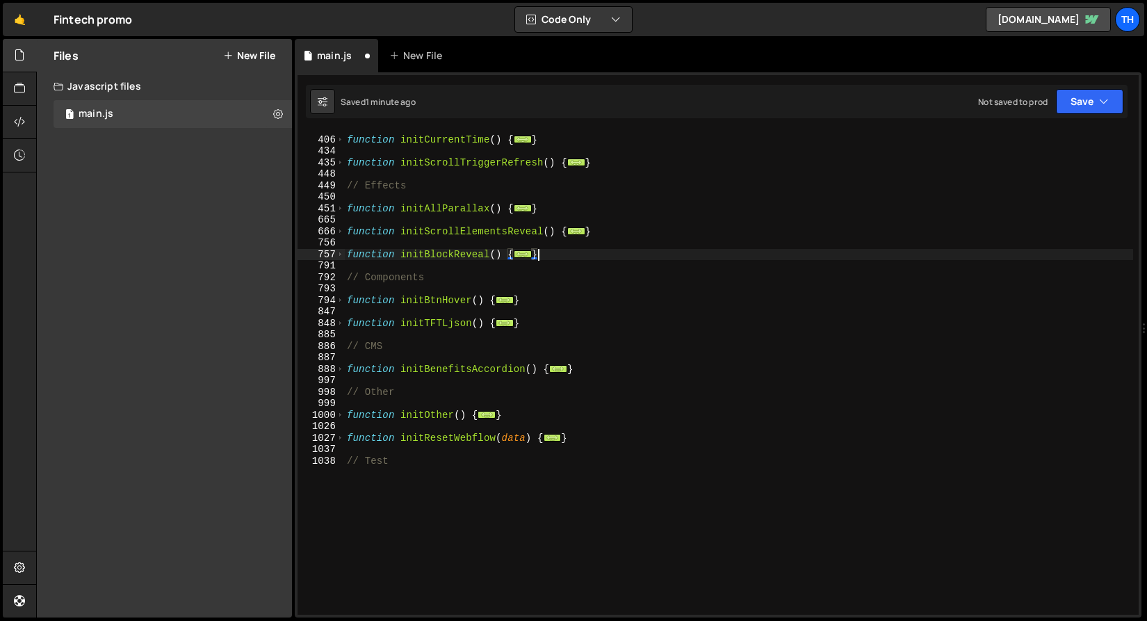
scroll to position [389, 0]
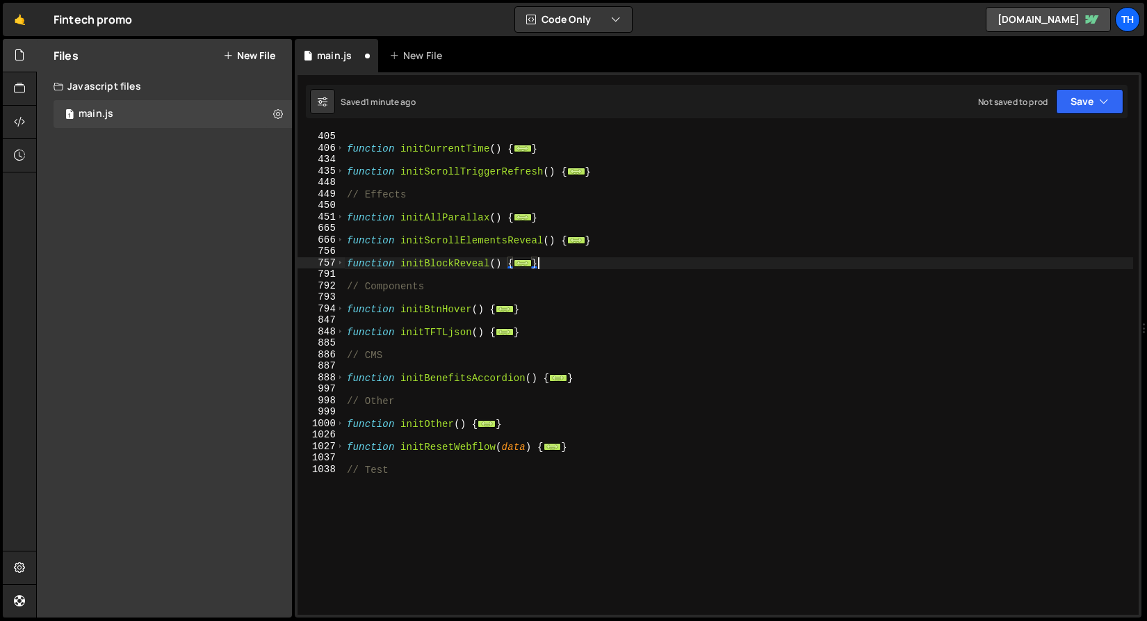
click at [558, 268] on div "function initThemeChange ( ) { ... } function initCurrentTime ( ) { ... } funct…" at bounding box center [738, 373] width 789 height 507
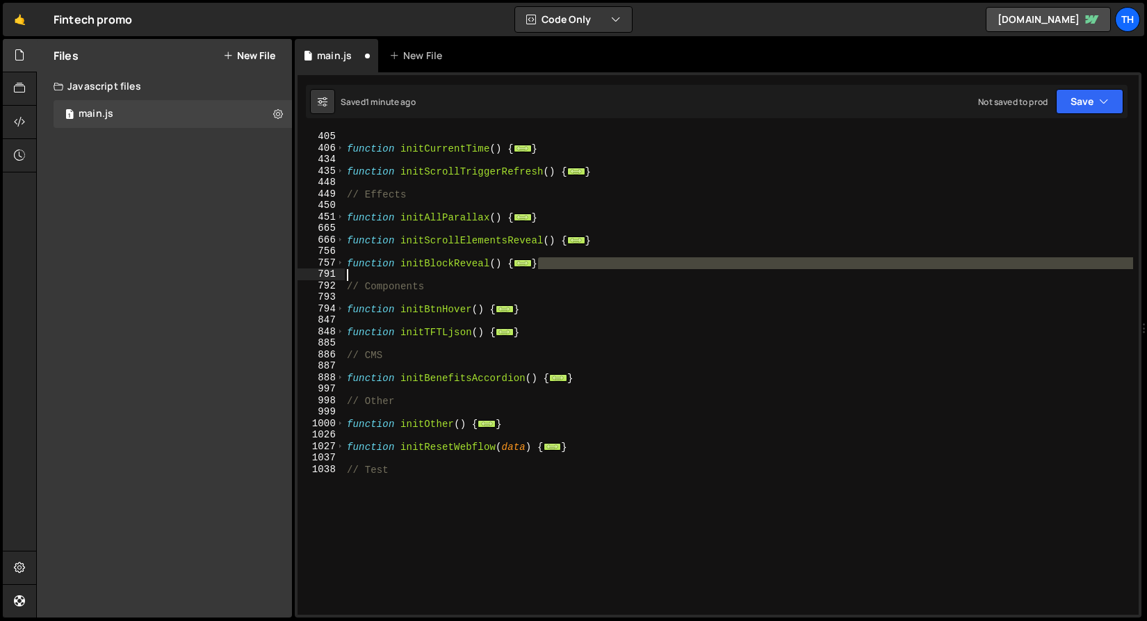
drag, startPoint x: 367, startPoint y: 263, endPoint x: 273, endPoint y: 264, distance: 94.6
click at [273, 264] on div "Files New File Create your first file Get started by starting a Javascript or C…" at bounding box center [591, 328] width 1111 height 579
type textarea "function initBlockReveal() { const flight = document.querySelector('[flight-404…"
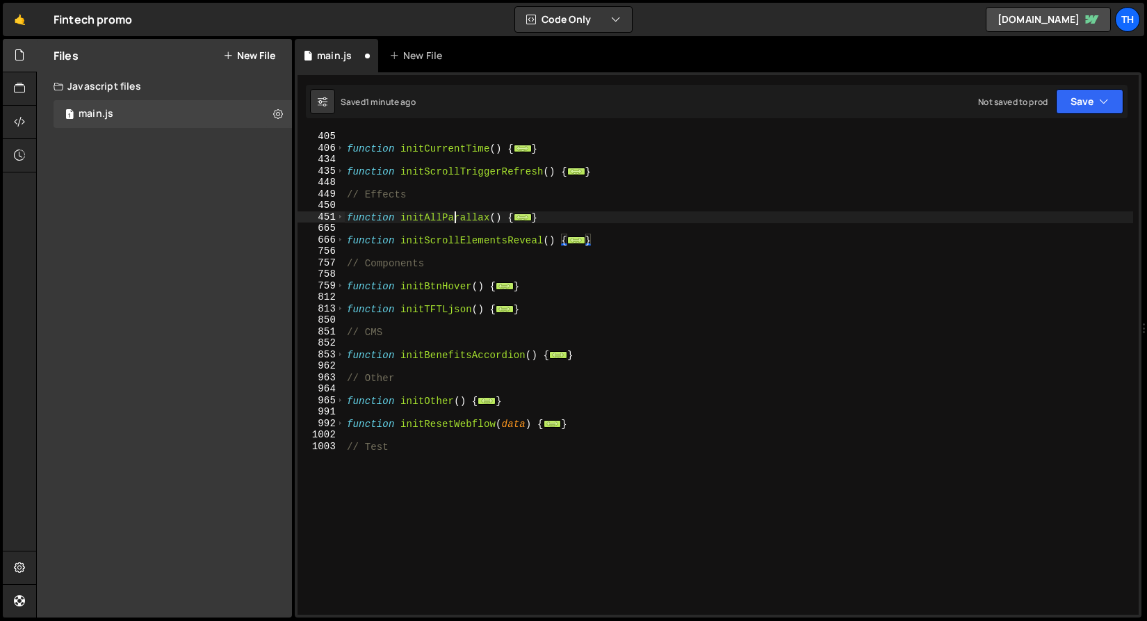
click at [453, 220] on div "function initThemeChange ( ) { ... } function initCurrentTime ( ) { ... } funct…" at bounding box center [738, 373] width 789 height 507
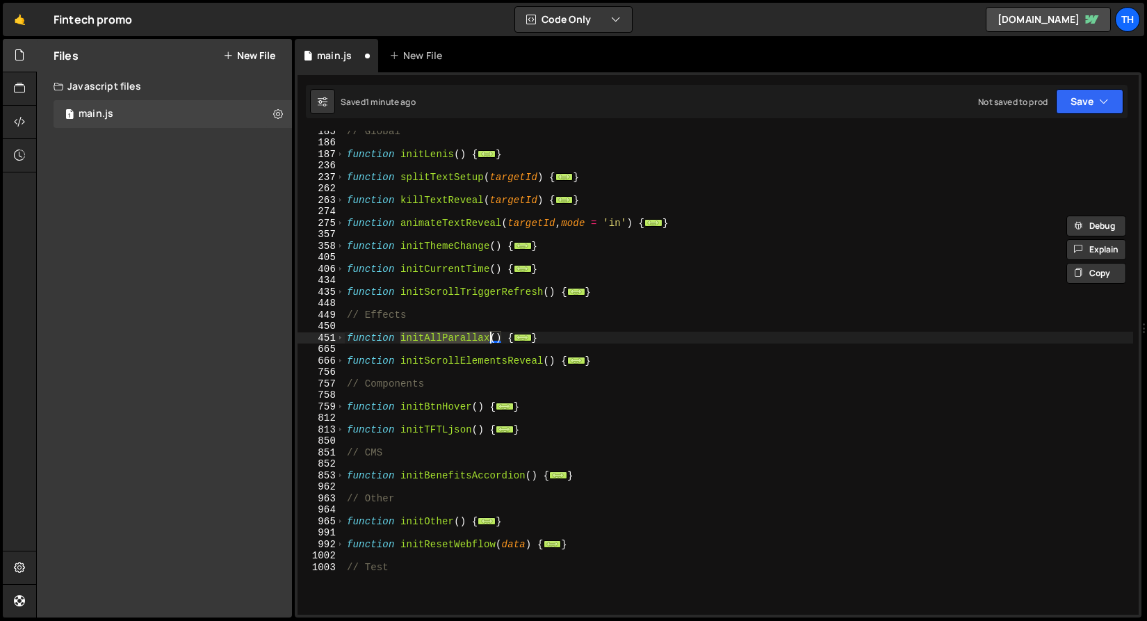
scroll to position [264, 0]
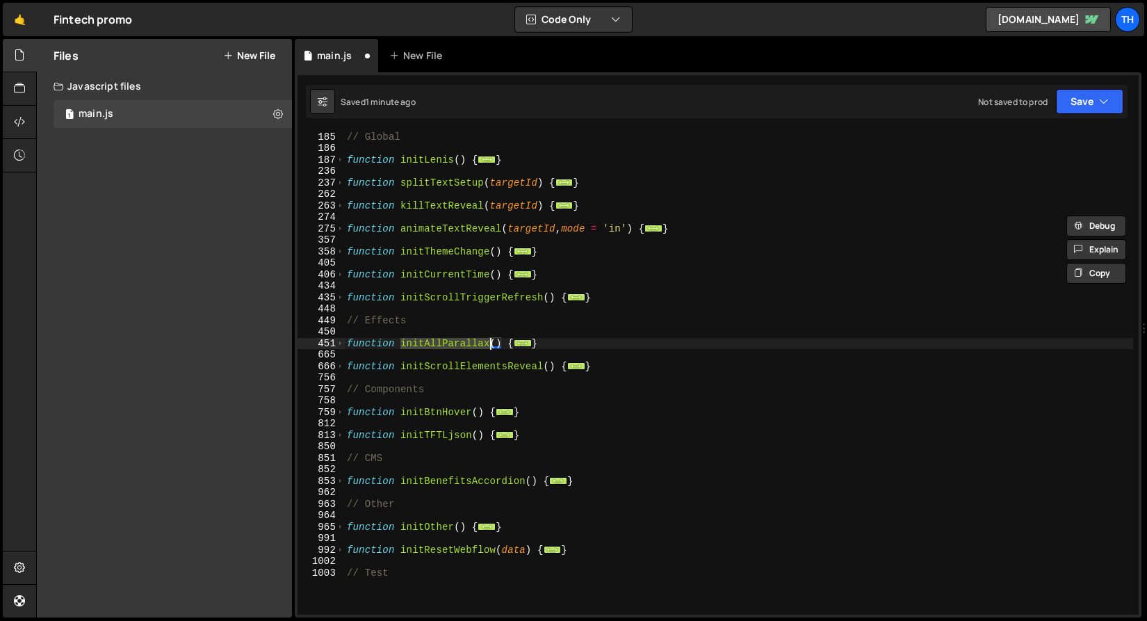
click at [514, 300] on div "// Global function initLenis ( ) { ... } function splitTextSetup ( targetId ) {…" at bounding box center [738, 373] width 789 height 507
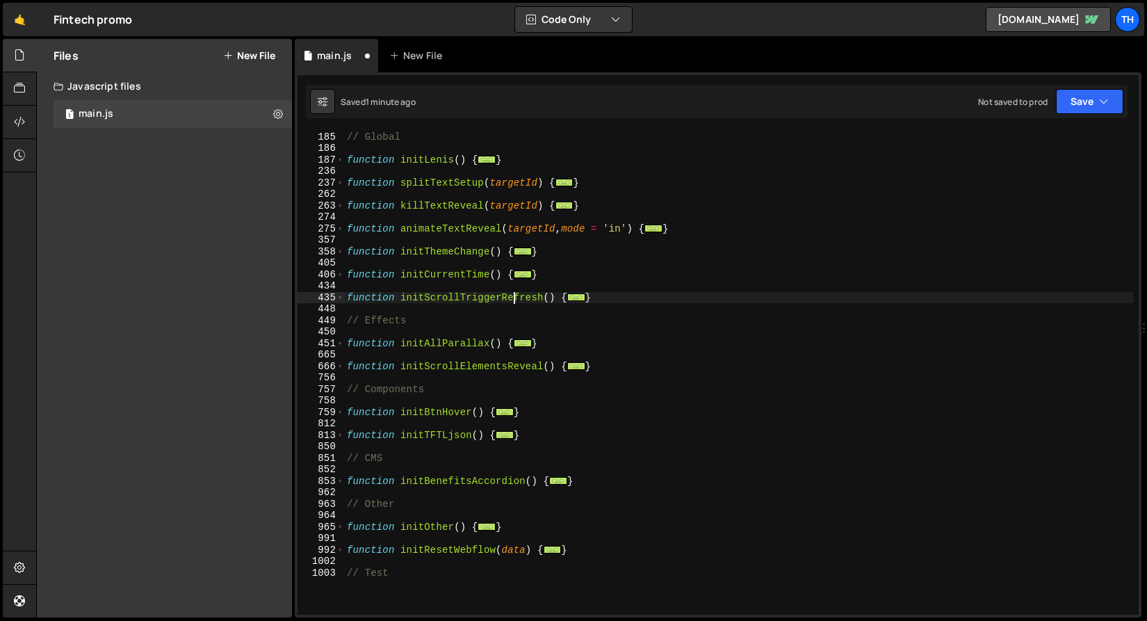
click at [514, 300] on div "// Global function initLenis ( ) { ... } function splitTextSetup ( targetId ) {…" at bounding box center [738, 373] width 789 height 507
click at [448, 279] on div "// Global function initLenis ( ) { ... } function splitTextSetup ( targetId ) {…" at bounding box center [738, 373] width 789 height 507
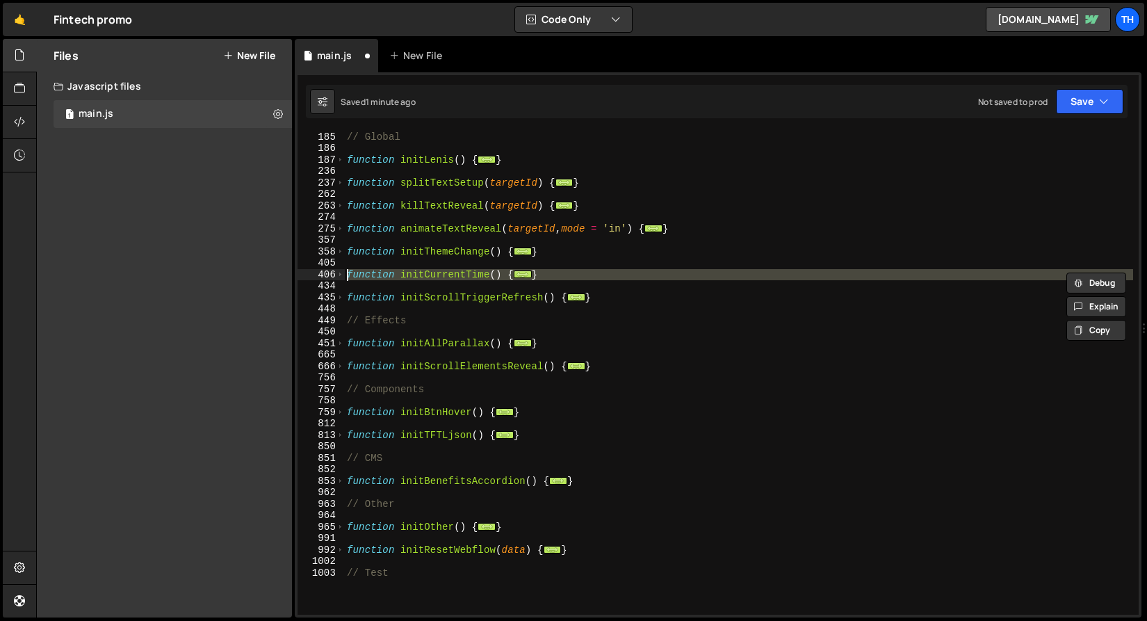
drag, startPoint x: 586, startPoint y: 280, endPoint x: 319, endPoint y: 277, distance: 267.1
click at [319, 277] on div "function initCurrentTime() { 184 185 186 187 236 237 262 263 274 275 357 358 40…" at bounding box center [718, 373] width 841 height 484
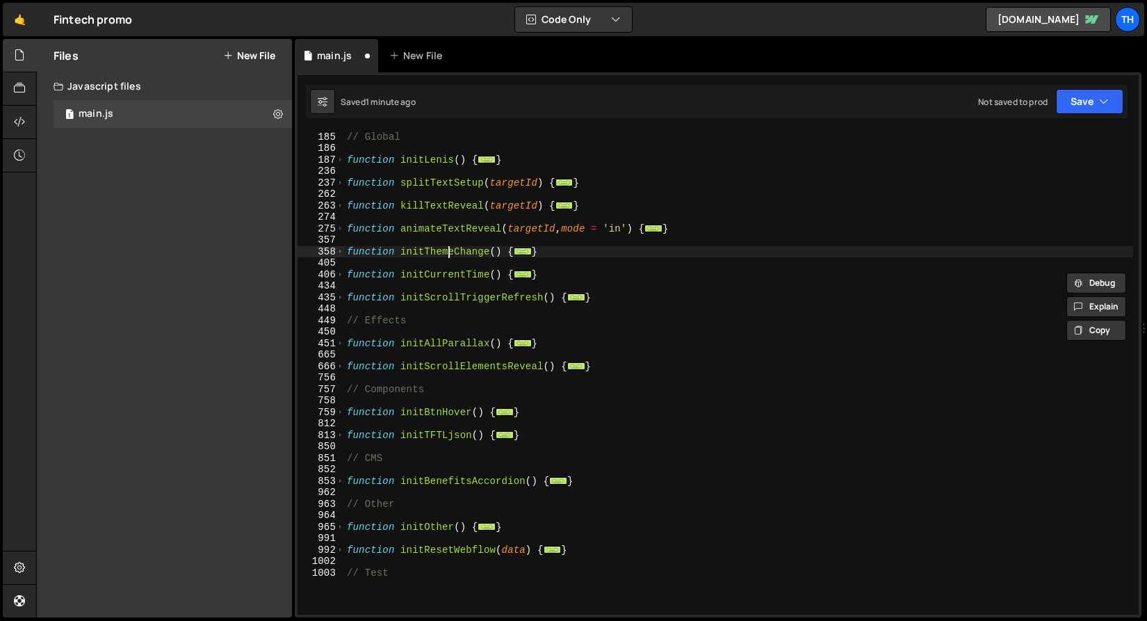
click at [447, 256] on div "// Global function initLenis ( ) { ... } function splitTextSetup ( targetId ) {…" at bounding box center [738, 373] width 789 height 507
type textarea "function initThemeChange() { const themedElements = document.querySelectorAll("…"
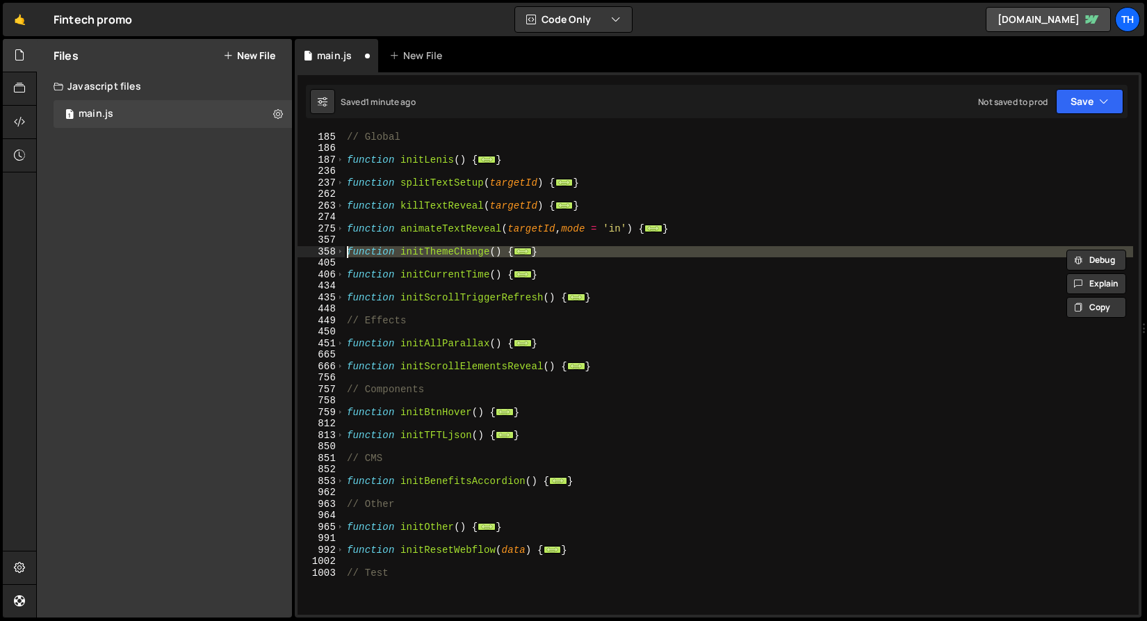
click at [433, 235] on div "// Global function initLenis ( ) { ... } function splitTextSetup ( targetId ) {…" at bounding box center [738, 373] width 789 height 507
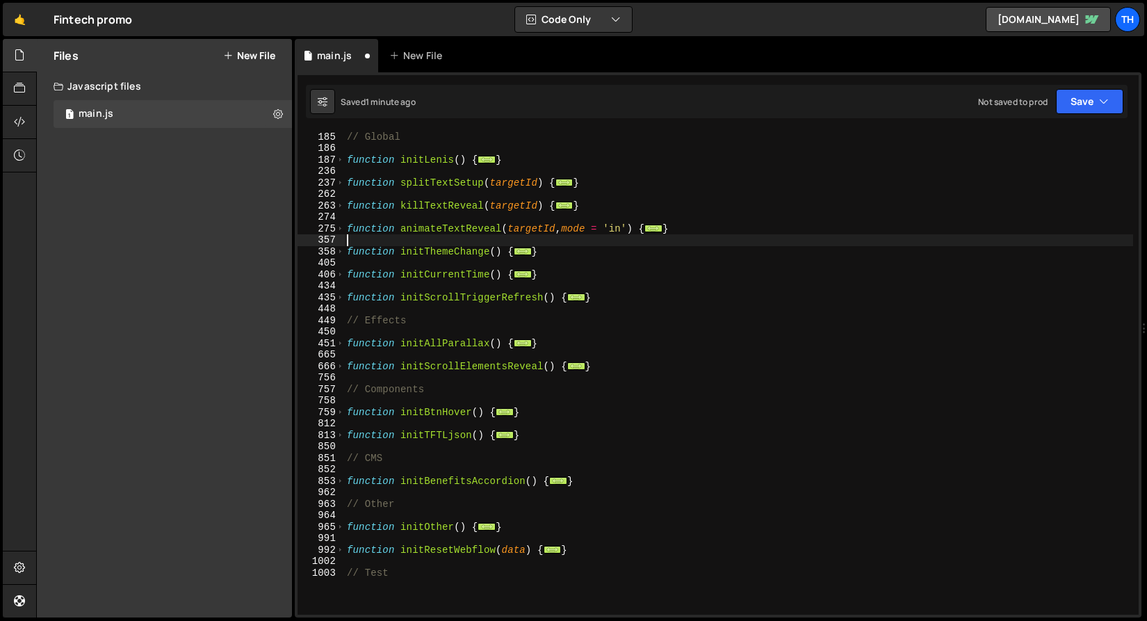
click at [433, 235] on div "// Global function initLenis ( ) { ... } function splitTextSetup ( targetId ) {…" at bounding box center [738, 373] width 789 height 507
click at [436, 230] on div "// Global function initLenis ( ) { ... } function splitTextSetup ( targetId ) {…" at bounding box center [738, 373] width 789 height 507
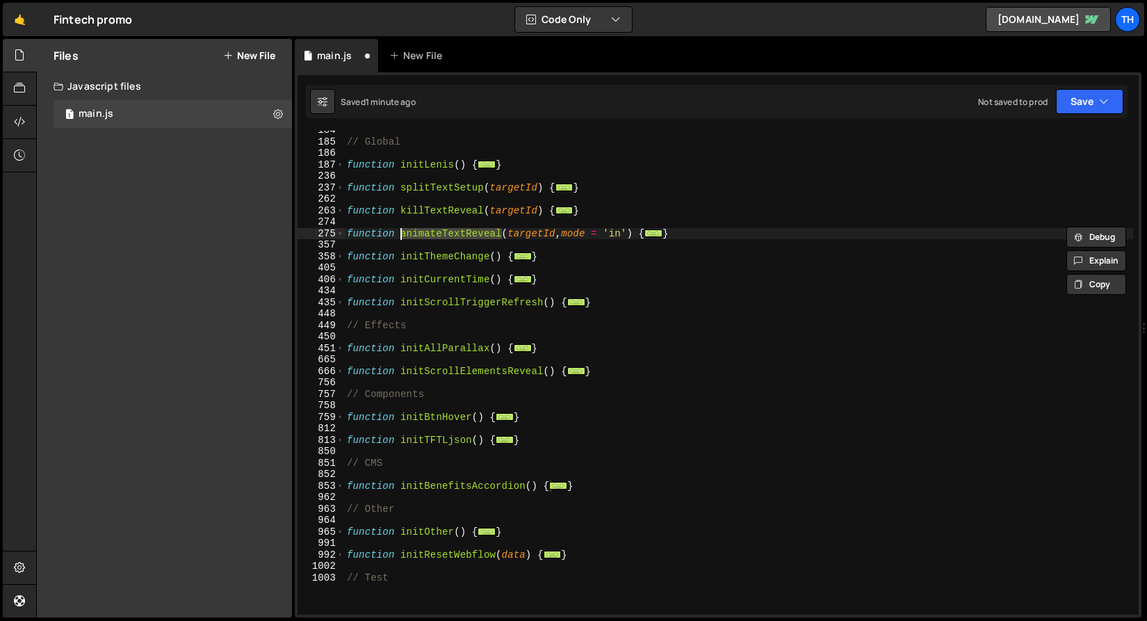
scroll to position [253, 0]
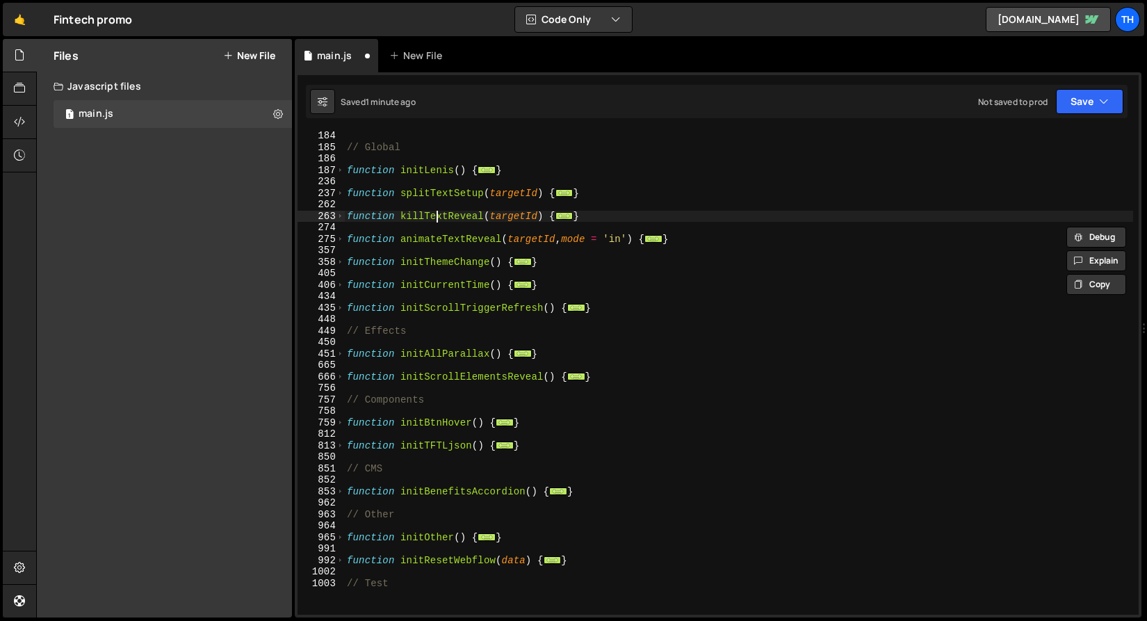
click at [435, 218] on div "// Global function initLenis ( ) { ... } function splitTextSetup ( targetId ) {…" at bounding box center [738, 383] width 789 height 507
type textarea "function killTextReveal(targetId) {"
click at [435, 218] on div "// Global function initLenis ( ) { ... } function splitTextSetup ( targetId ) {…" at bounding box center [738, 383] width 789 height 507
click at [433, 200] on div "// Global function initLenis ( ) { ... } function splitTextSetup ( targetId ) {…" at bounding box center [738, 383] width 789 height 507
click at [433, 201] on div "// Global function initLenis ( ) { ... } function splitTextSetup ( targetId ) {…" at bounding box center [738, 383] width 789 height 507
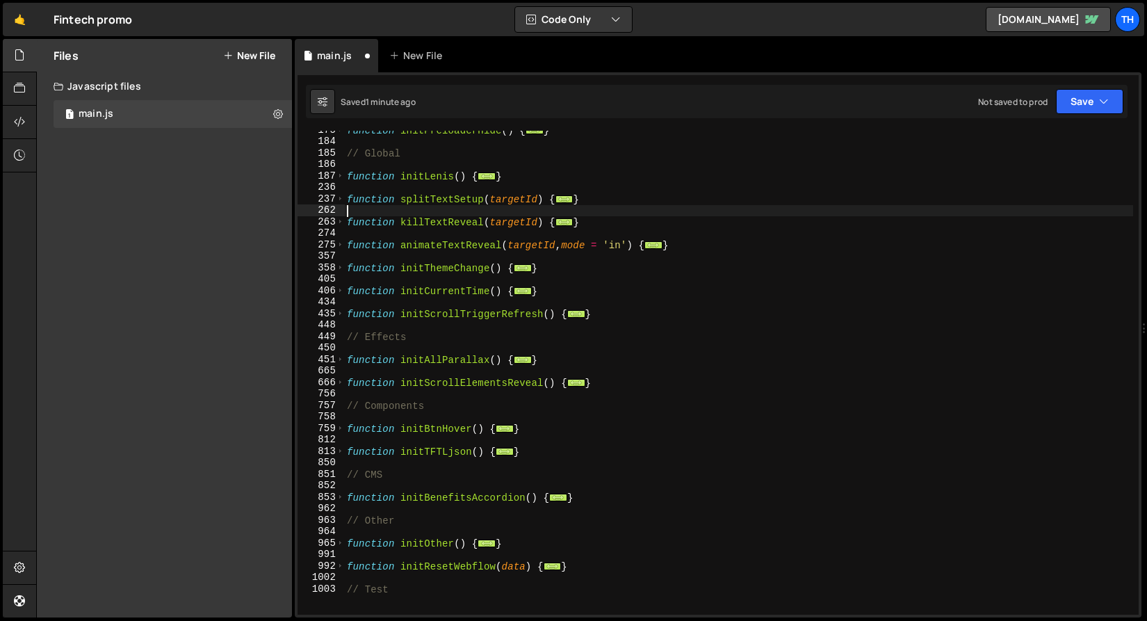
scroll to position [151, 0]
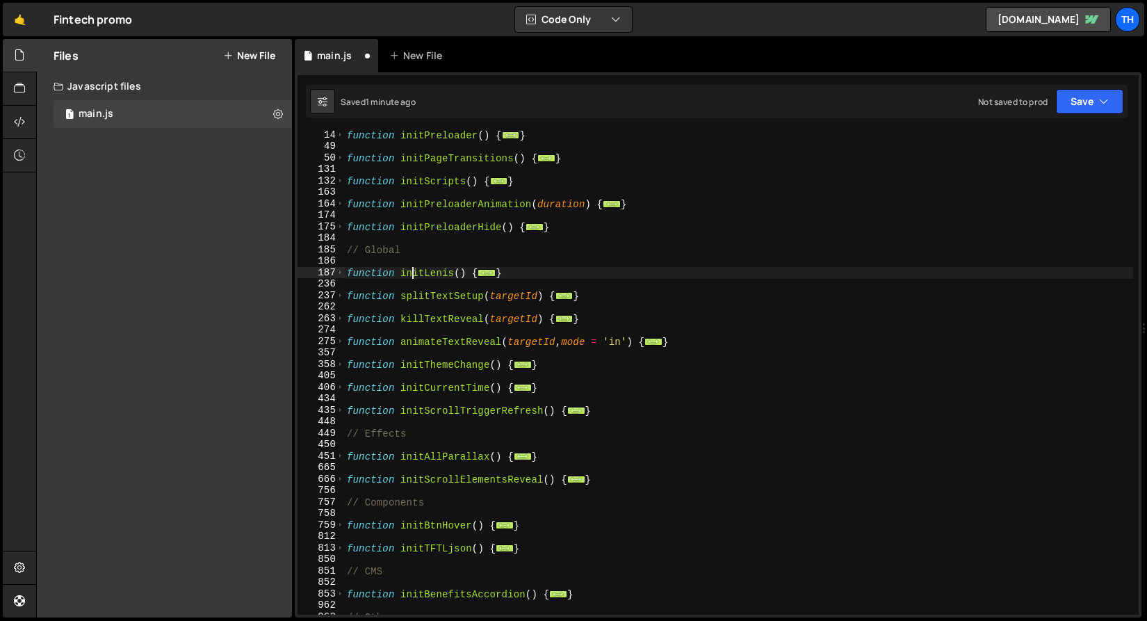
click at [413, 273] on div "function initPreloader ( ) { ... } function initPageTransitions ( ) { ... } fun…" at bounding box center [738, 382] width 789 height 507
click at [414, 273] on div "function initPreloader ( ) { ... } function initPageTransitions ( ) { ... } fun…" at bounding box center [738, 382] width 789 height 507
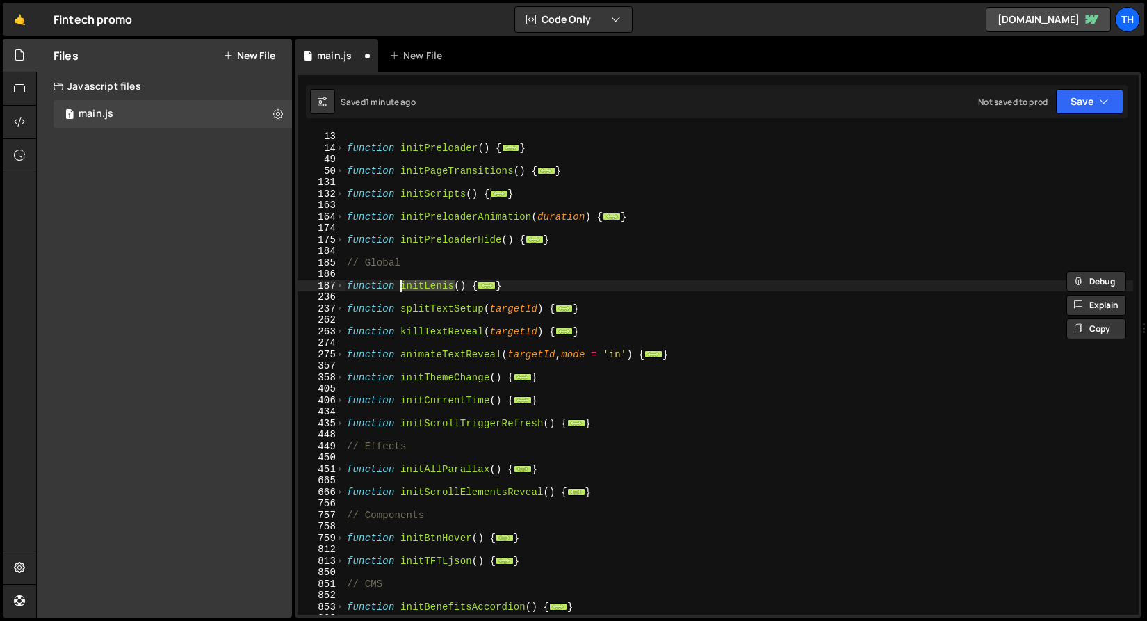
scroll to position [124, 0]
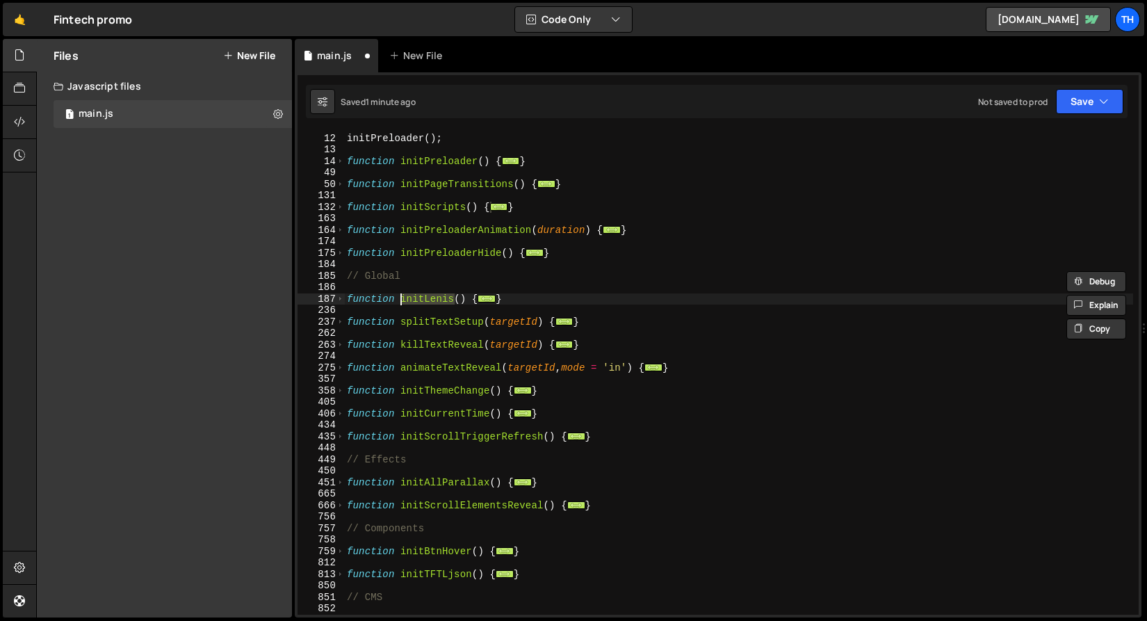
click at [428, 252] on div "initPreloader ( ) ; function initPreloader ( ) { ... } function initPageTransit…" at bounding box center [738, 374] width 789 height 507
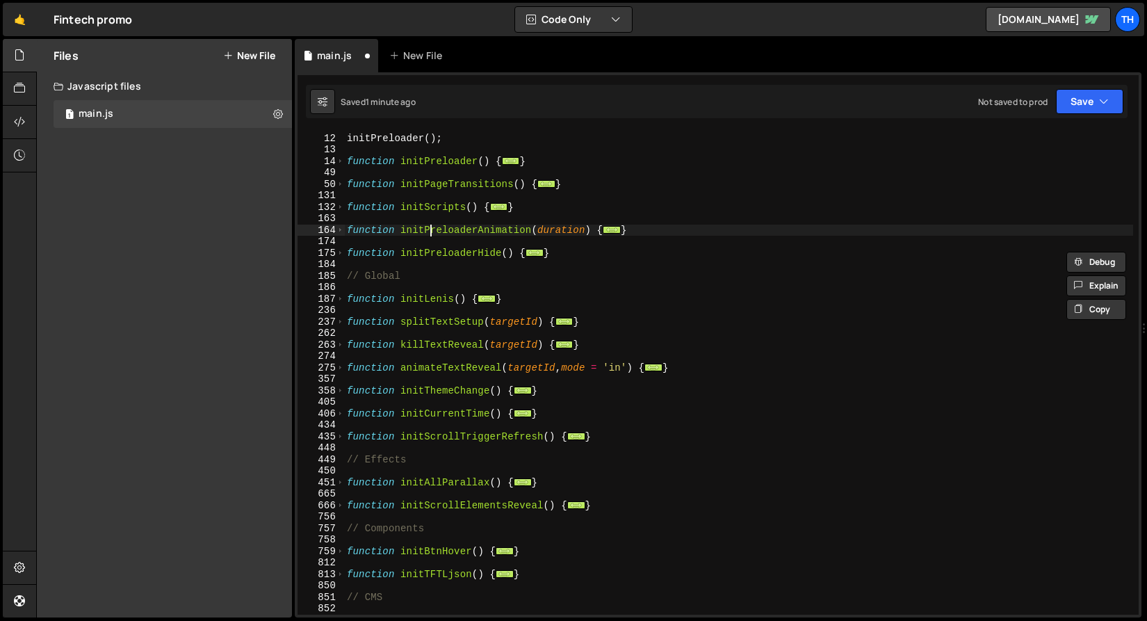
click at [432, 232] on div "initPreloader ( ) ; function initPreloader ( ) { ... } function initPageTransit…" at bounding box center [738, 374] width 789 height 507
click at [433, 212] on div "initPreloader ( ) ; function initPreloader ( ) { ... } function initPageTransit…" at bounding box center [738, 374] width 789 height 507
type textarea "function initScripts() {"
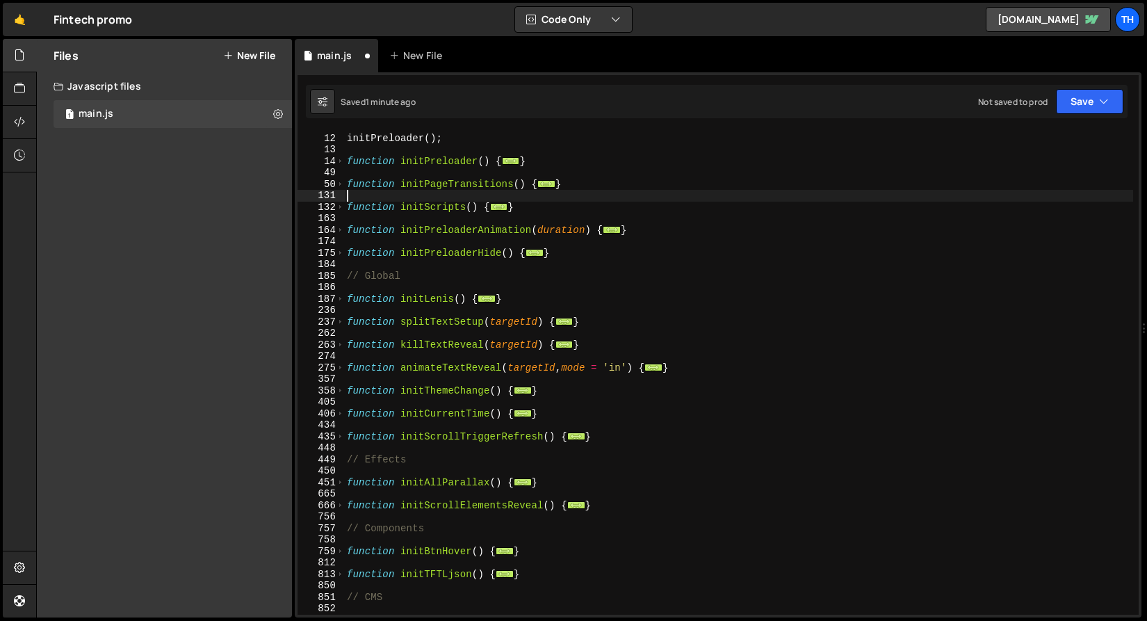
drag, startPoint x: 439, startPoint y: 194, endPoint x: 443, endPoint y: 186, distance: 9.0
click at [439, 194] on div "initPreloader ( ) ; function initPreloader ( ) { ... } function initPageTransit…" at bounding box center [738, 374] width 789 height 507
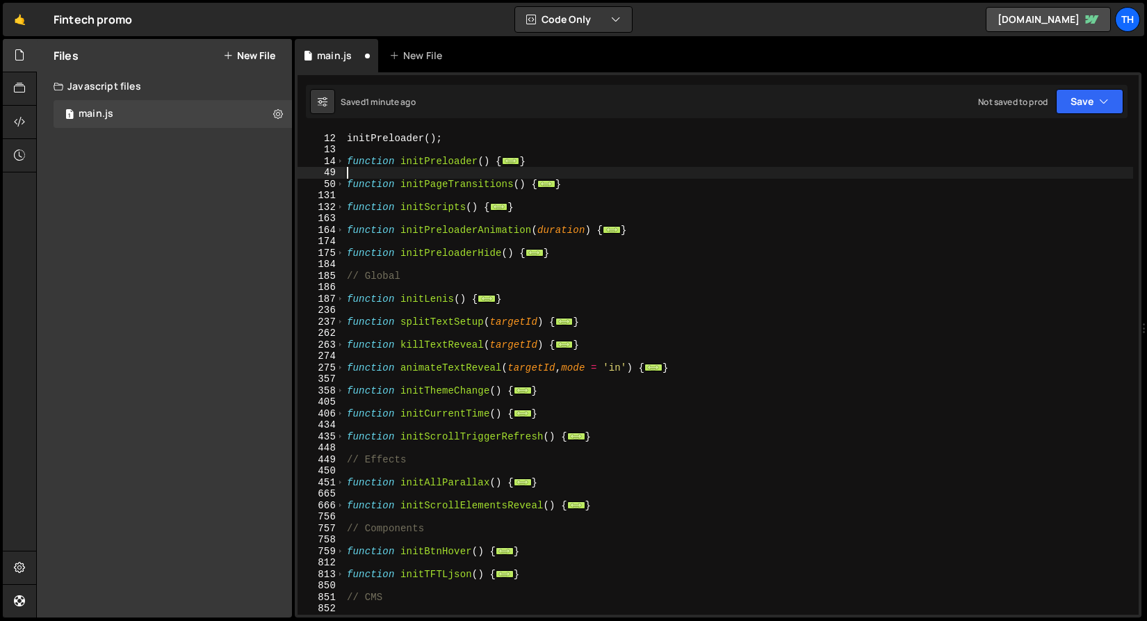
click at [446, 177] on div "initPreloader ( ) ; function initPreloader ( ) { ... } function initPageTransit…" at bounding box center [738, 374] width 789 height 507
click at [452, 163] on div "initPreloader ( ) ; function initPreloader ( ) { ... } function initPageTransit…" at bounding box center [738, 374] width 789 height 507
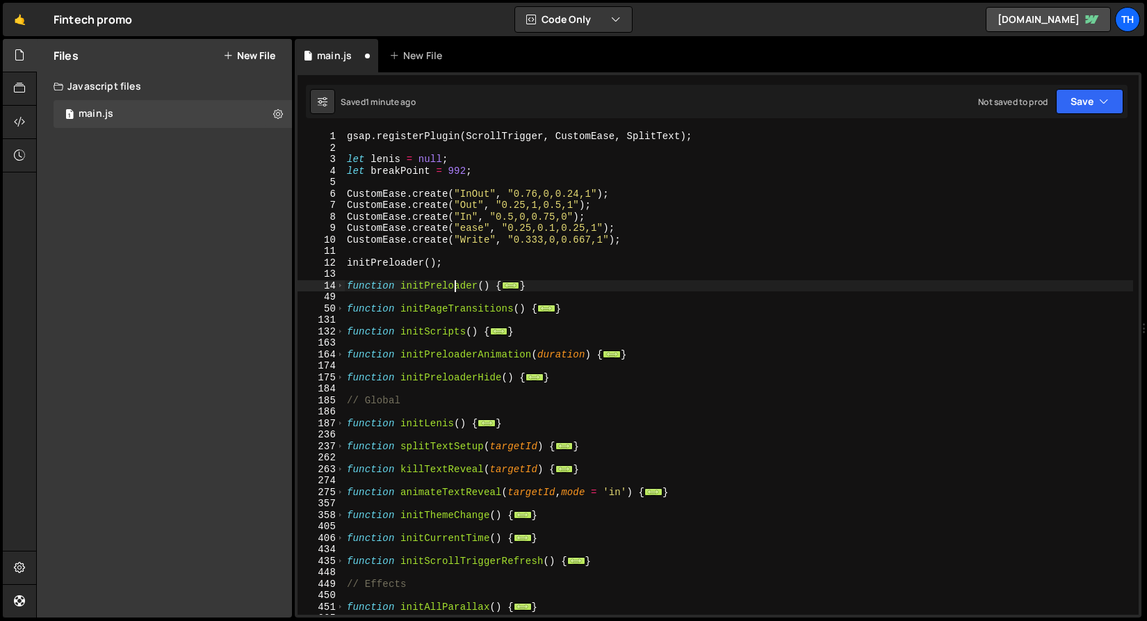
scroll to position [0, 0]
click at [1059, 95] on button "Save" at bounding box center [1089, 101] width 67 height 25
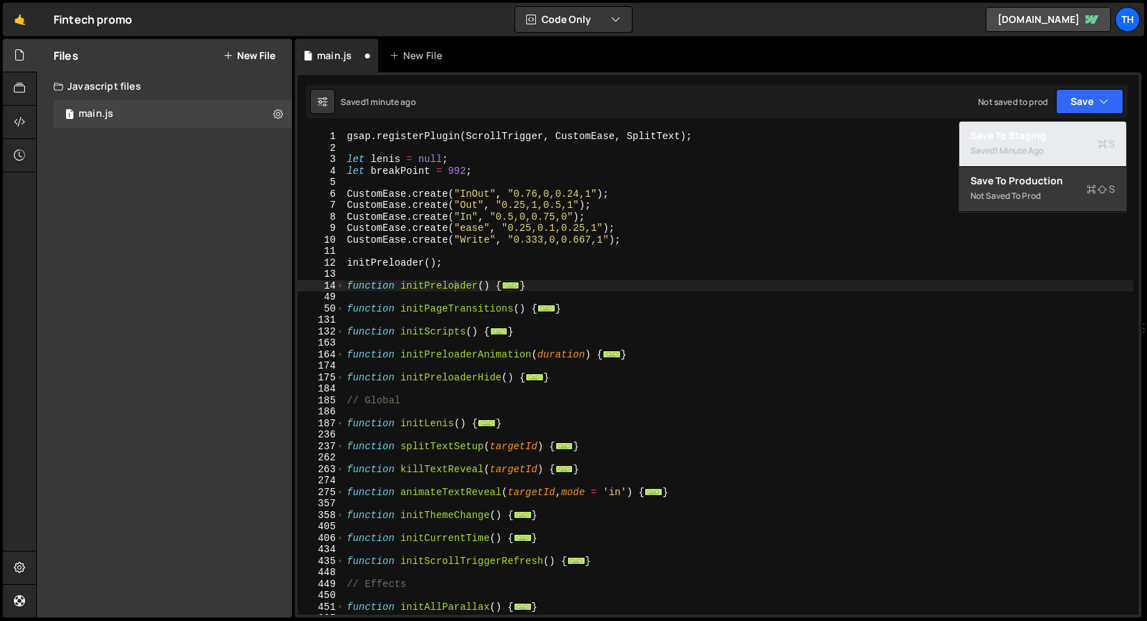
drag, startPoint x: 1068, startPoint y: 147, endPoint x: 1003, endPoint y: 163, distance: 66.6
click at [1069, 148] on div "Saved 1 minute ago" at bounding box center [1043, 151] width 145 height 17
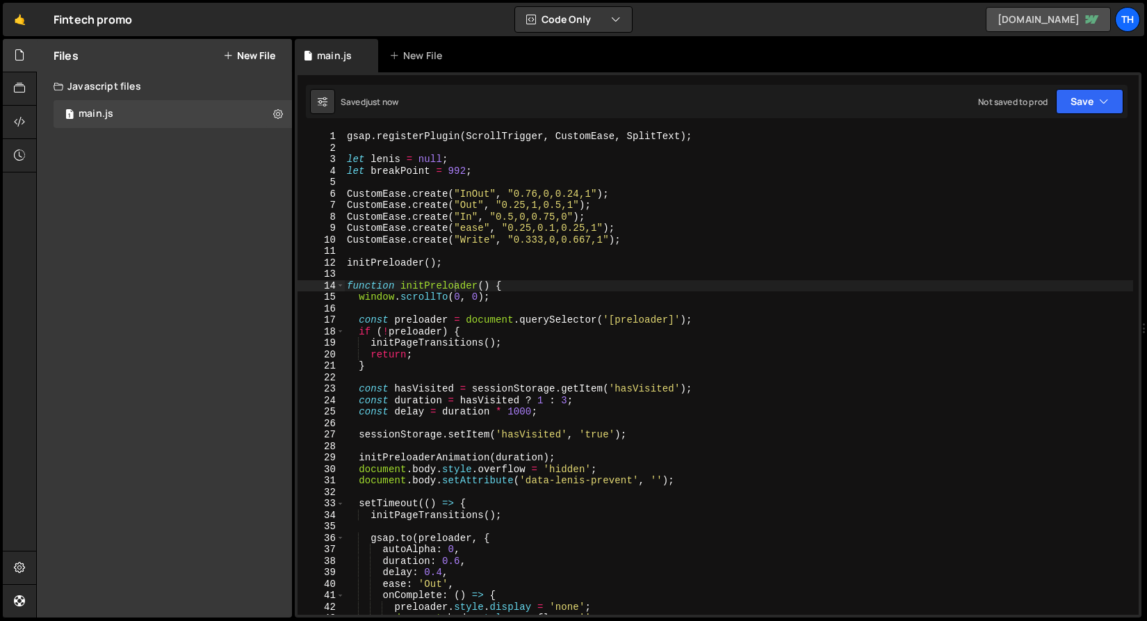
click at [986, 27] on link "fintech-tftl.webflow.io" at bounding box center [1048, 19] width 125 height 25
click at [339, 291] on span at bounding box center [341, 286] width 8 height 12
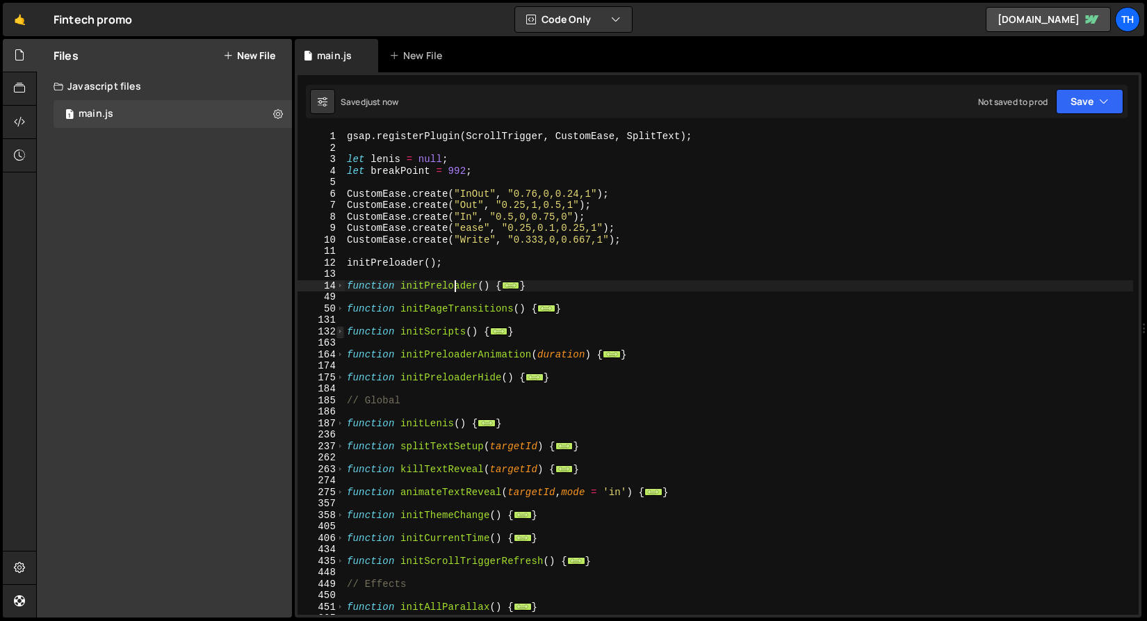
click at [340, 336] on span at bounding box center [341, 332] width 8 height 12
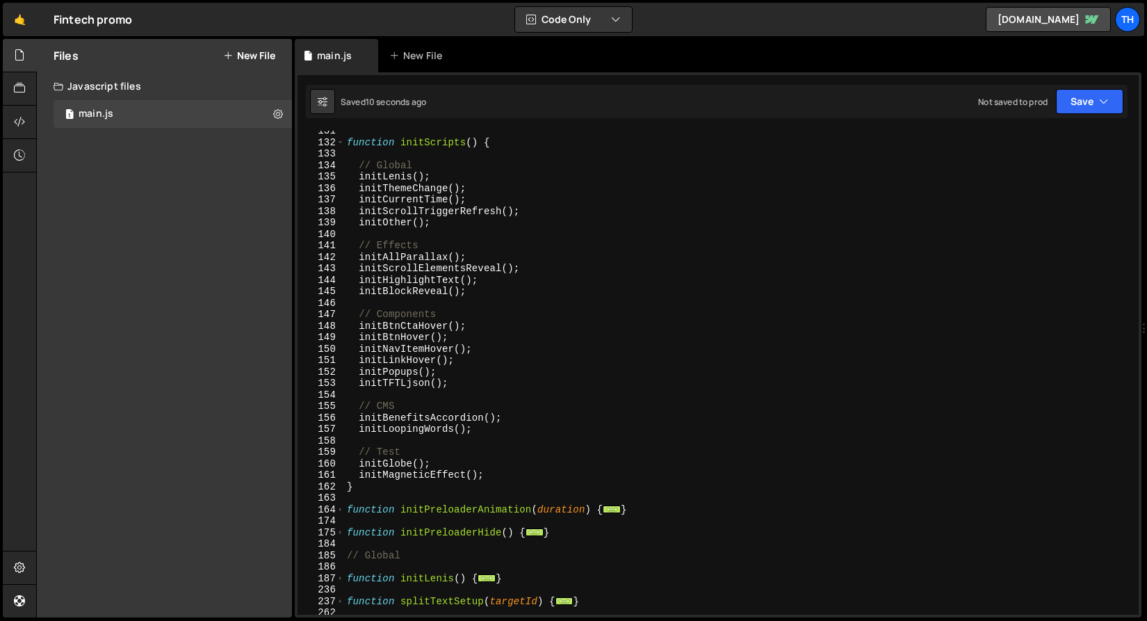
scroll to position [189, 0]
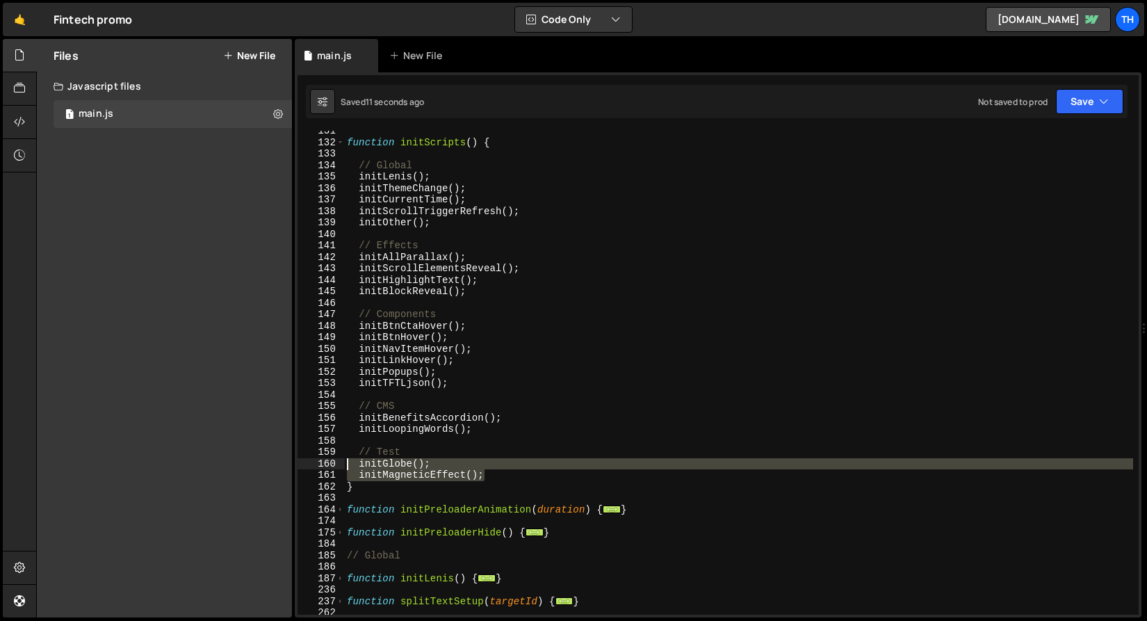
drag, startPoint x: 518, startPoint y: 474, endPoint x: 288, endPoint y: 460, distance: 230.6
click at [288, 460] on div "Files New File Create your first file Get started by starting a Javascript or C…" at bounding box center [591, 328] width 1111 height 579
type textarea "initGlobe(); initMagneticEffect();"
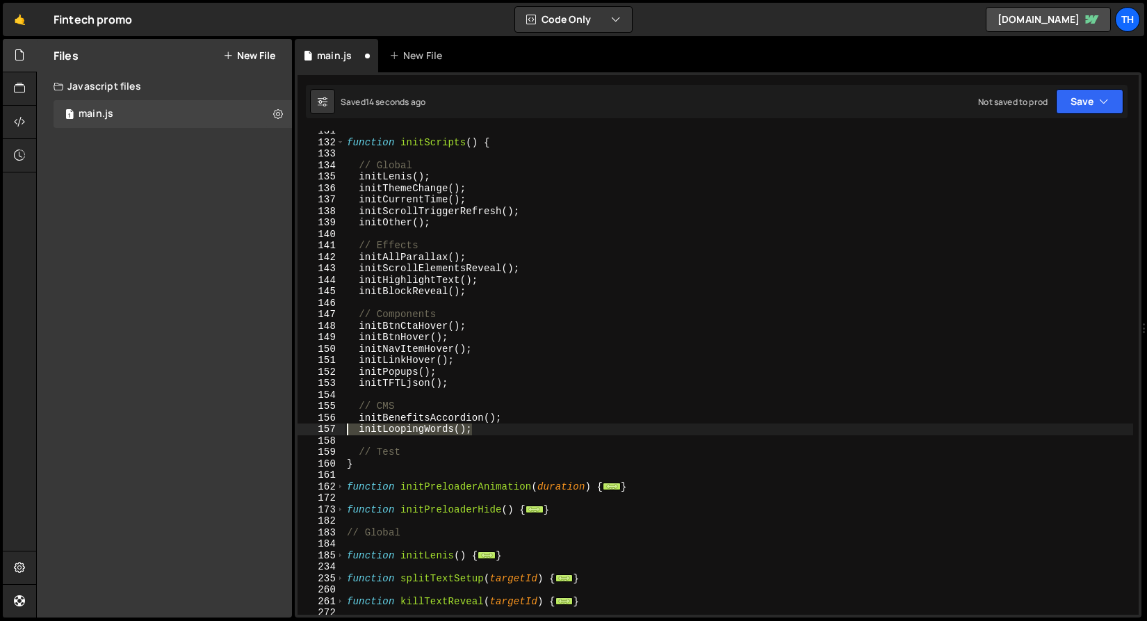
drag, startPoint x: 483, startPoint y: 428, endPoint x: 298, endPoint y: 435, distance: 184.4
click at [298, 435] on div "// Test 131 132 133 134 135 136 137 138 139 140 141 142 143 144 145 146 147 148…" at bounding box center [718, 373] width 841 height 484
type textarea "initLoopingWords();"
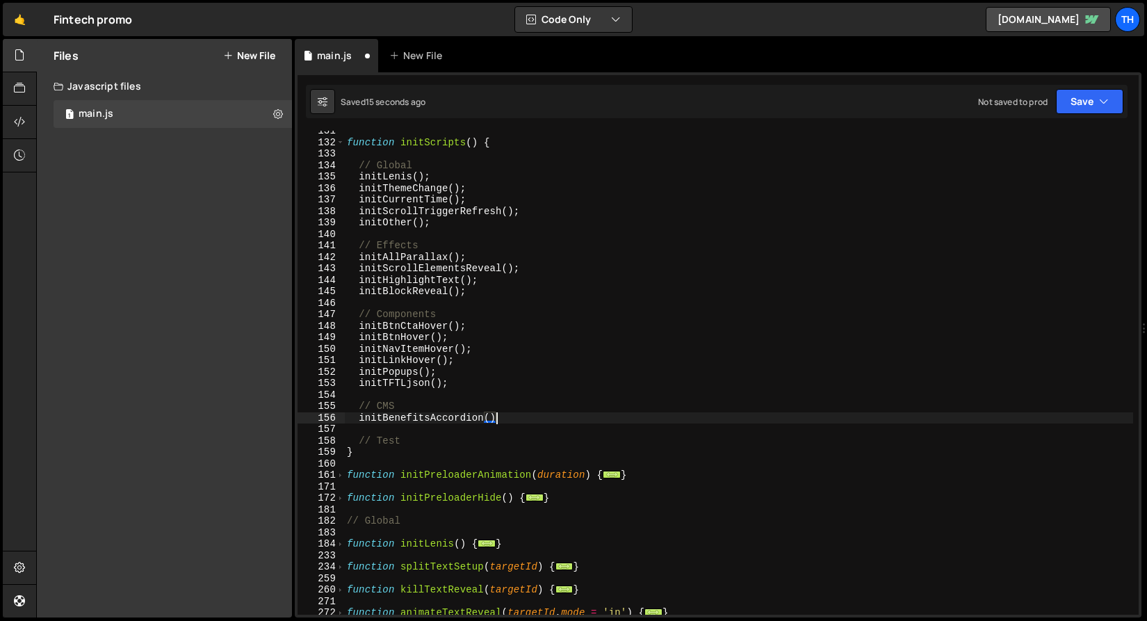
type textarea "initBenefitsAccordion();"
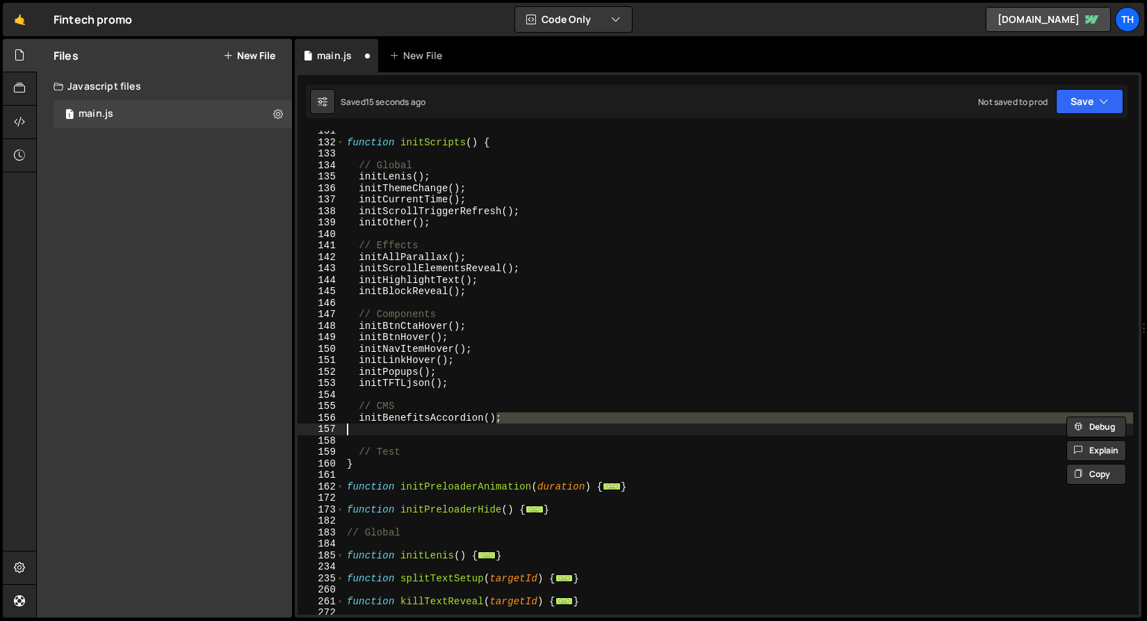
click at [422, 434] on div "function initScripts ( ) { // Global initLenis ( ) ; initThemeChange ( ) ; init…" at bounding box center [738, 373] width 789 height 484
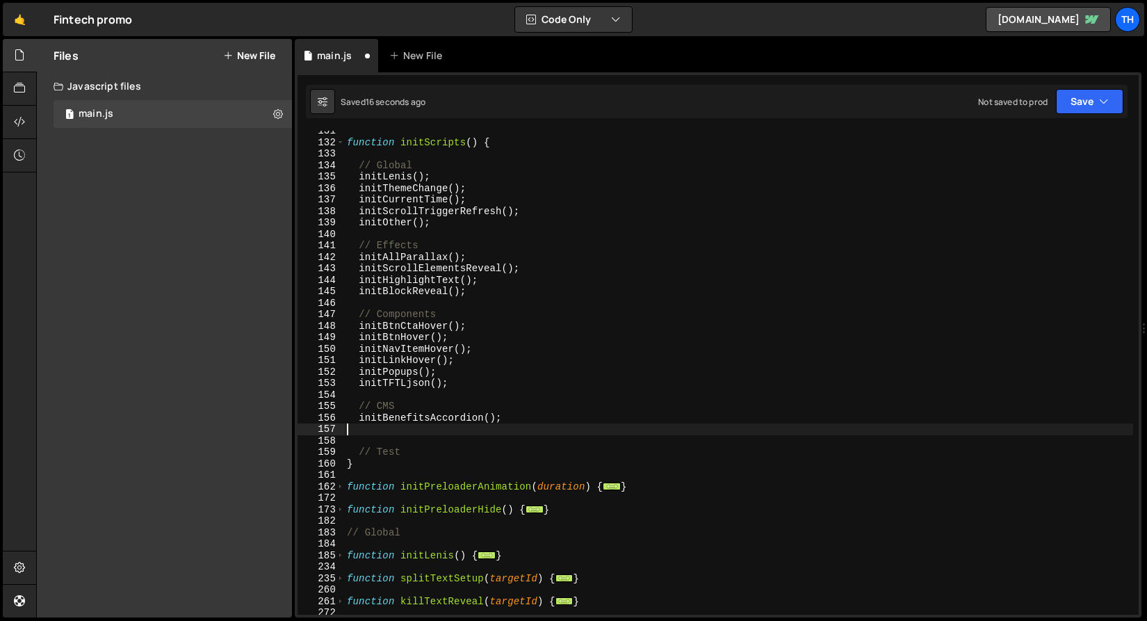
click at [401, 435] on div "function initScripts ( ) { // Global initLenis ( ) ; initThemeChange ( ) ; init…" at bounding box center [738, 378] width 789 height 507
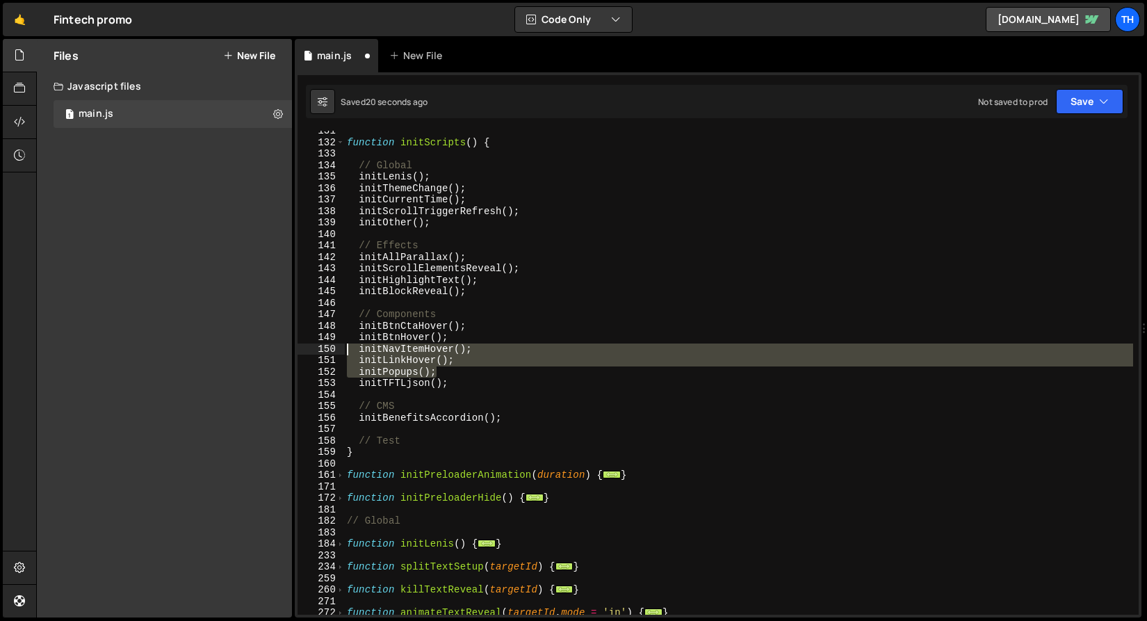
drag, startPoint x: 462, startPoint y: 372, endPoint x: 309, endPoint y: 348, distance: 154.2
click at [309, 348] on div "initBenefitsAccordion(); 131 132 133 134 135 136 137 138 139 140 141 142 143 14…" at bounding box center [718, 373] width 841 height 484
type textarea "initNavItemHover(); initLinkHover();"
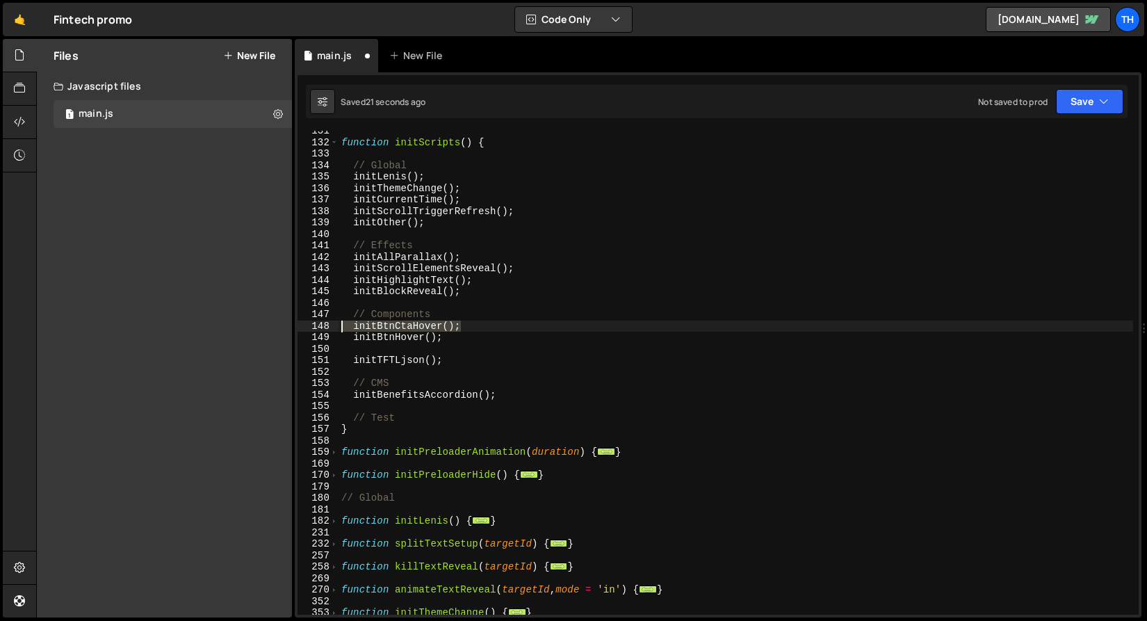
drag, startPoint x: 375, startPoint y: 327, endPoint x: 297, endPoint y: 328, distance: 77.9
click at [298, 328] on div "131 132 133 134 135 136 137 138 139 140 141 142 143 144 145 146 147 148 149 150…" at bounding box center [718, 373] width 841 height 484
type textarea "initBtnCtaHover();"
type textarea "// Components"
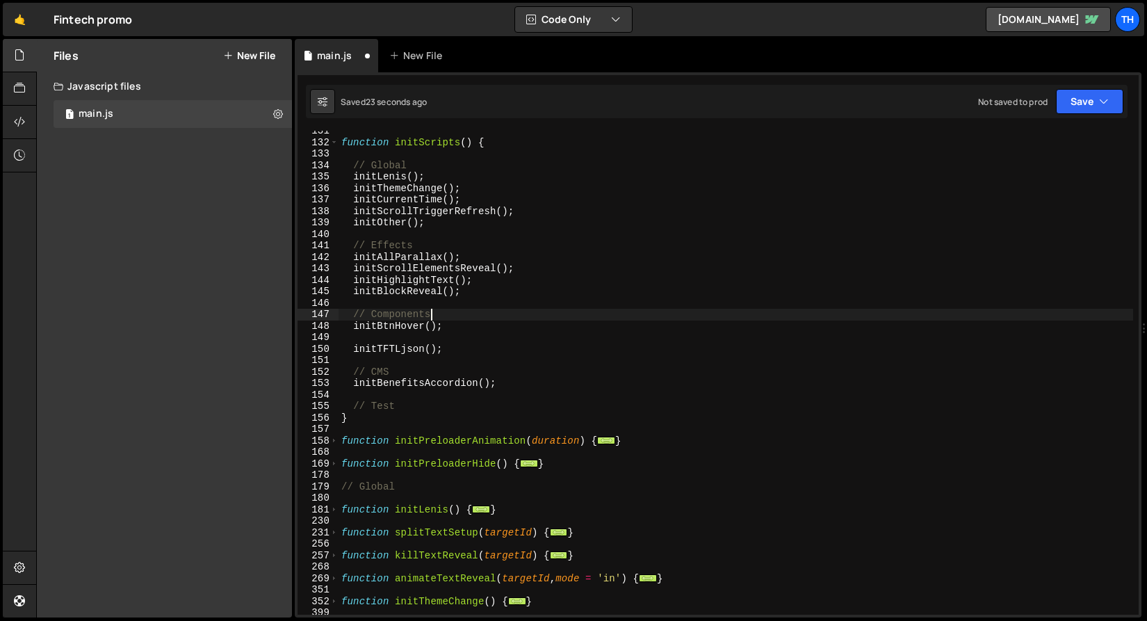
click at [387, 333] on div "function initScripts ( ) { // Global initLenis ( ) ; initThemeChange ( ) ; init…" at bounding box center [736, 378] width 795 height 507
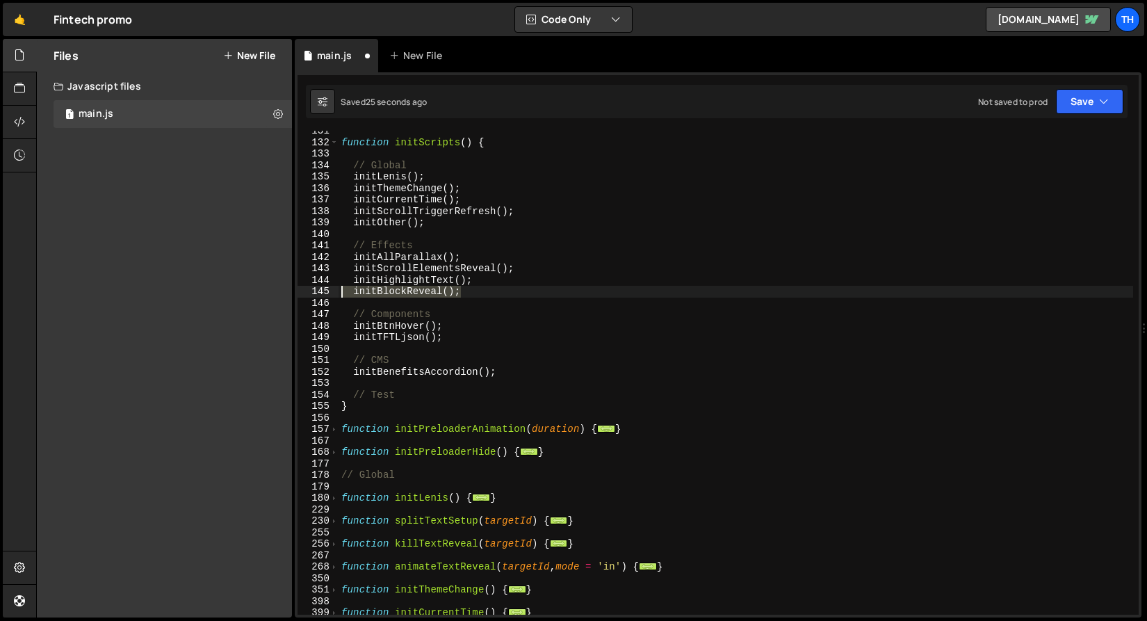
drag, startPoint x: 471, startPoint y: 293, endPoint x: 129, endPoint y: 289, distance: 342.9
click at [129, 289] on div "Files New File Create your first file Get started by starting a Javascript or C…" at bounding box center [591, 328] width 1111 height 579
type textarea "initBlockReveal();"
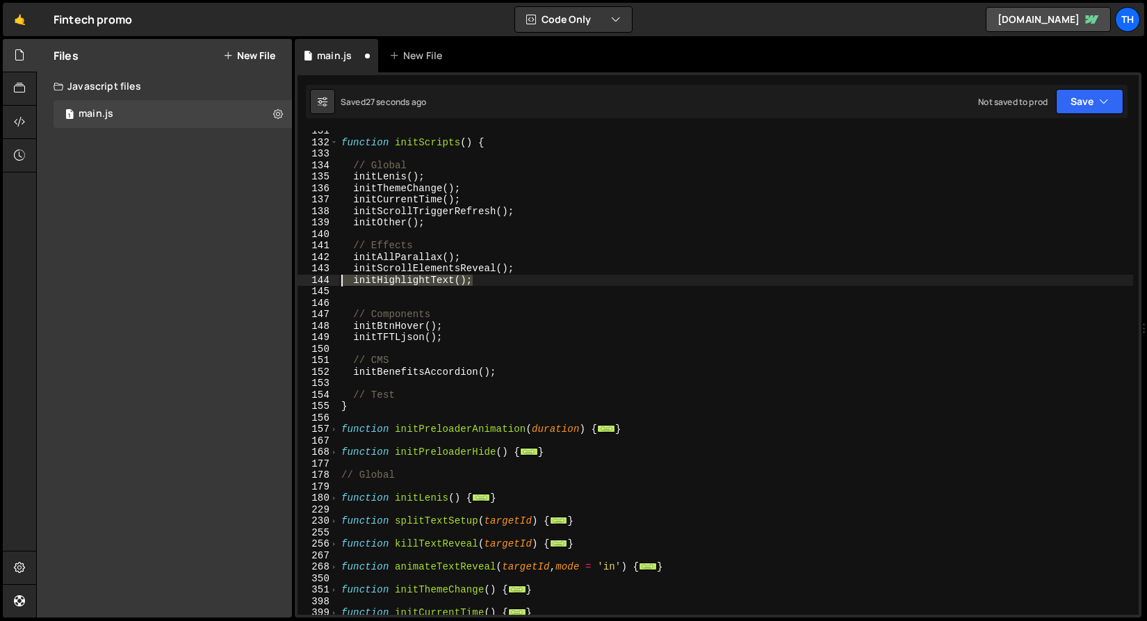
drag, startPoint x: 485, startPoint y: 277, endPoint x: 219, endPoint y: 280, distance: 266.4
click at [219, 280] on div "Files New File Create your first file Get started by starting a Javascript or C…" at bounding box center [591, 328] width 1111 height 579
type textarea "initHighlightText();"
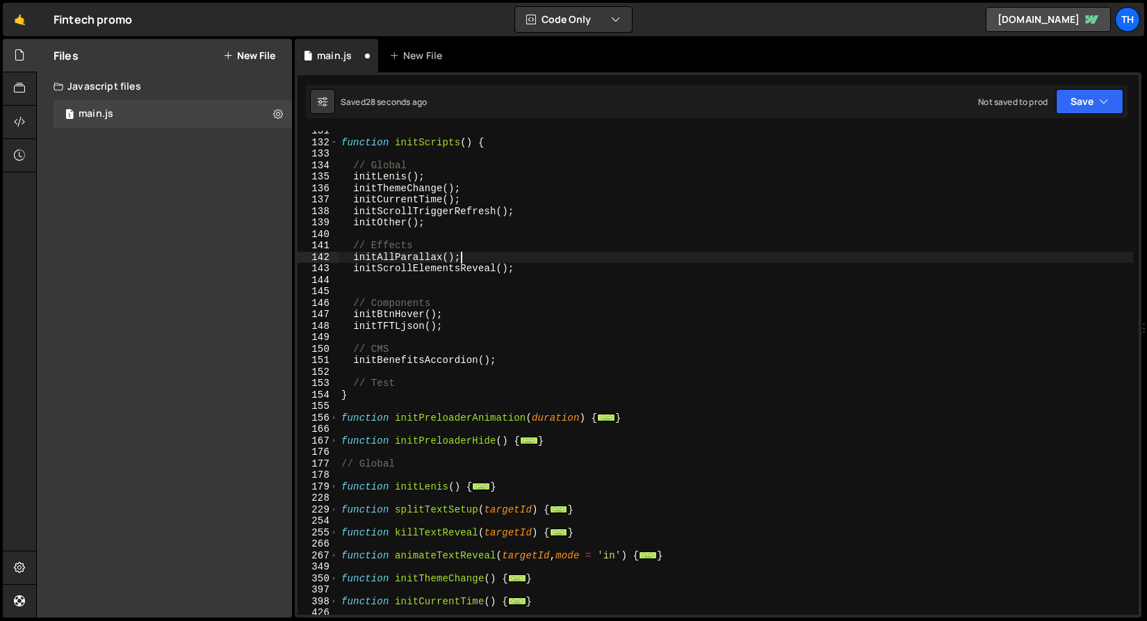
type textarea "initScrollElementsReveal();"
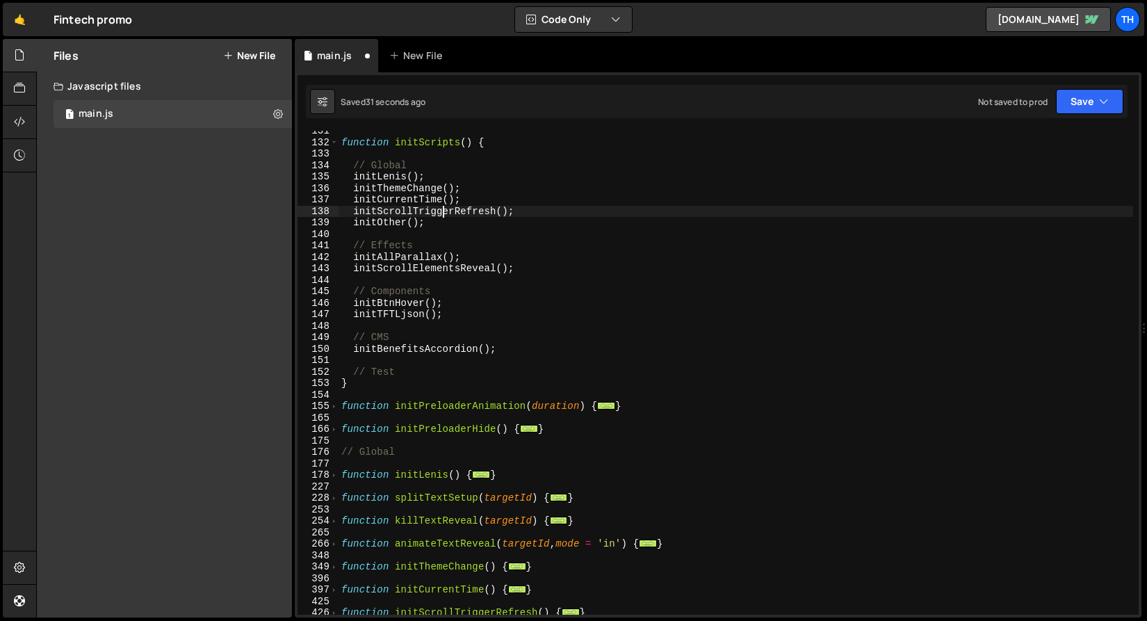
click at [444, 209] on div "function initScripts ( ) { // Global initLenis ( ) ; initThemeChange ( ) ; init…" at bounding box center [736, 378] width 795 height 507
type textarea "initScrollTriggerRefresh();"
click at [444, 209] on div "function initScripts ( ) { // Global initLenis ( ) ; initThemeChange ( ) ; init…" at bounding box center [736, 378] width 795 height 507
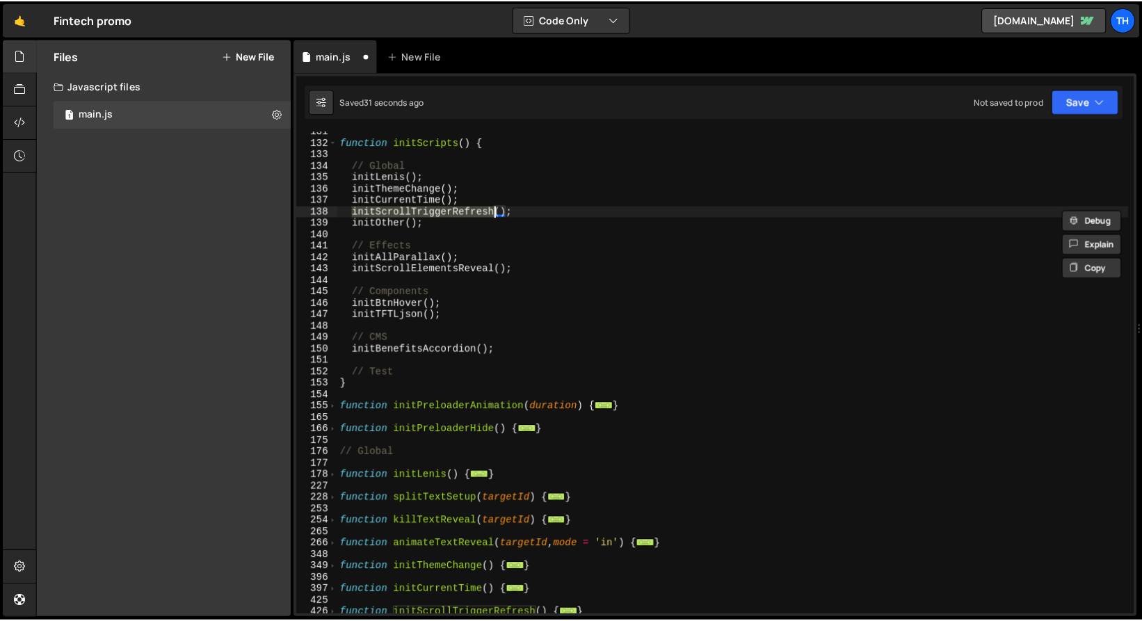
scroll to position [179, 0]
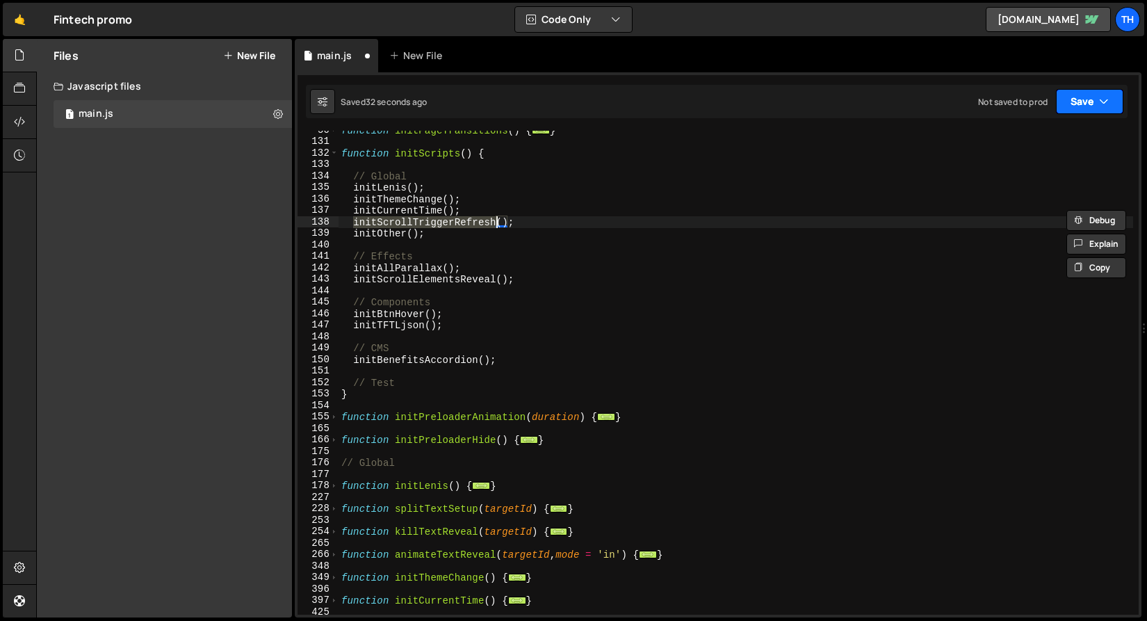
drag, startPoint x: 1070, startPoint y: 99, endPoint x: 1067, endPoint y: 131, distance: 32.8
click at [1070, 99] on button "Save" at bounding box center [1089, 101] width 67 height 25
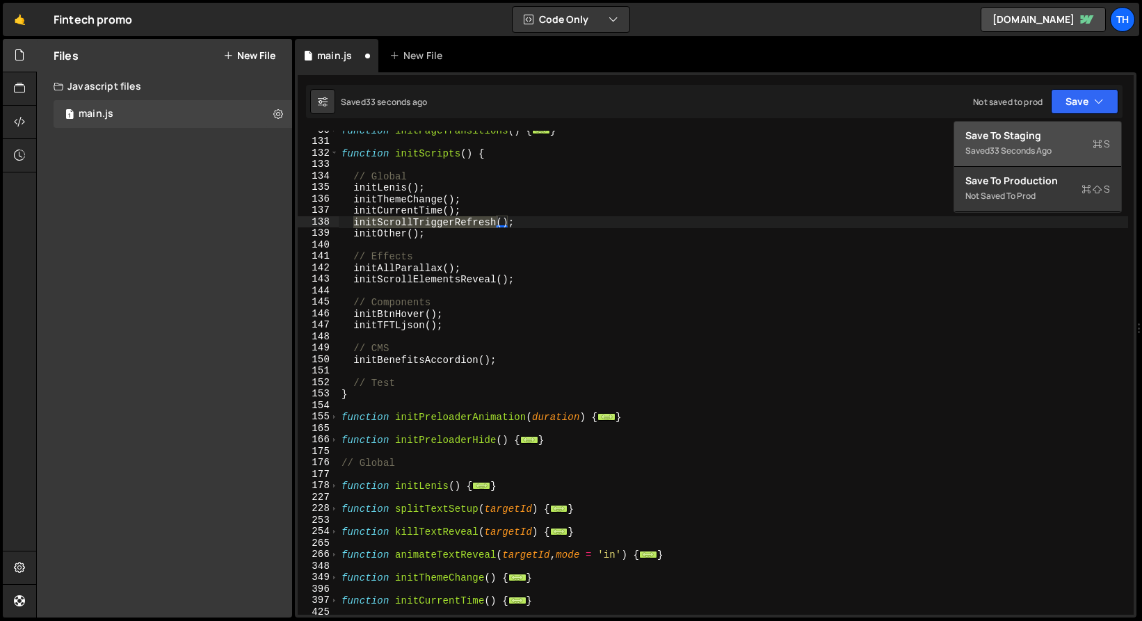
click at [1067, 134] on div "Save to Staging S" at bounding box center [1037, 136] width 145 height 14
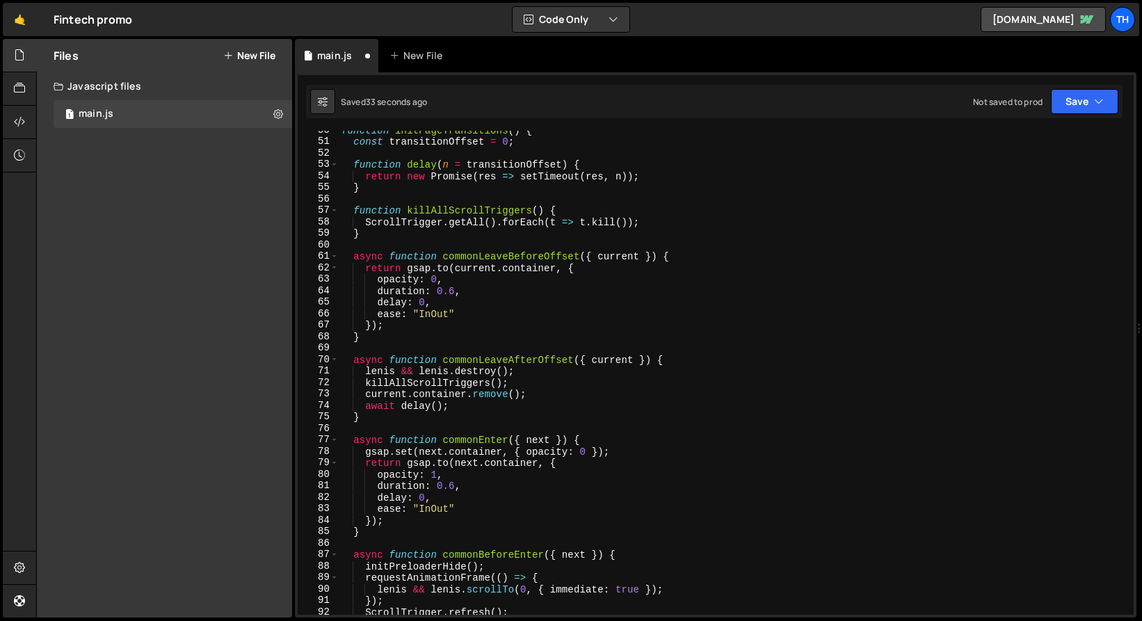
scroll to position [569, 0]
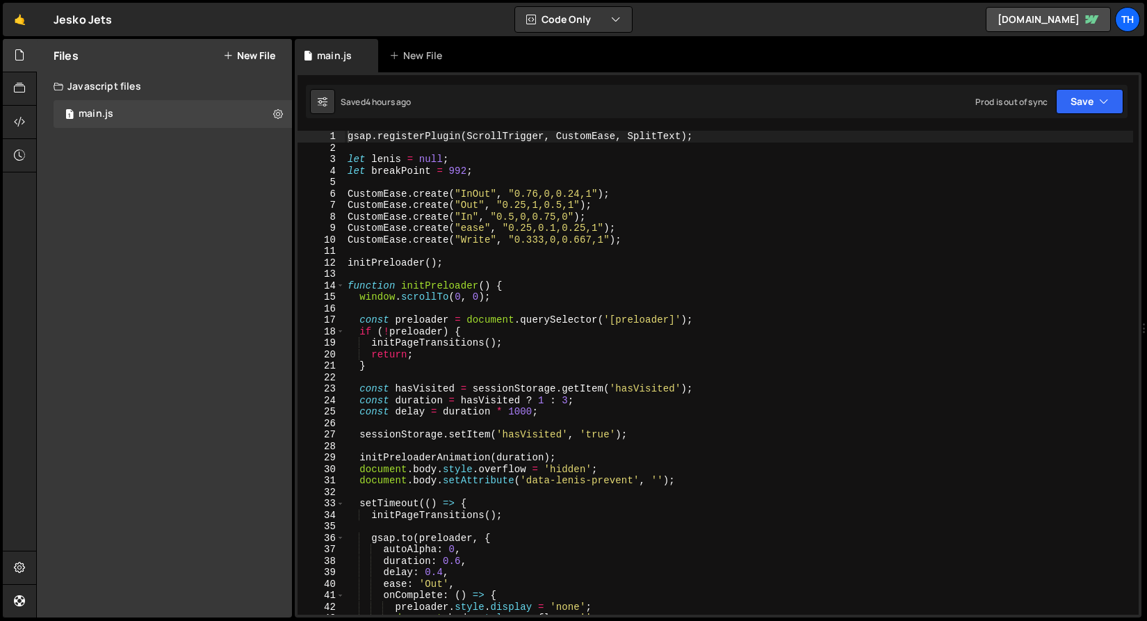
click at [473, 258] on div "gsap . registerPlugin ( ScrollTrigger , CustomEase , SplitText ) ; let [PERSON_…" at bounding box center [739, 384] width 789 height 507
type textarea "}"
